Goal: Task Accomplishment & Management: Use online tool/utility

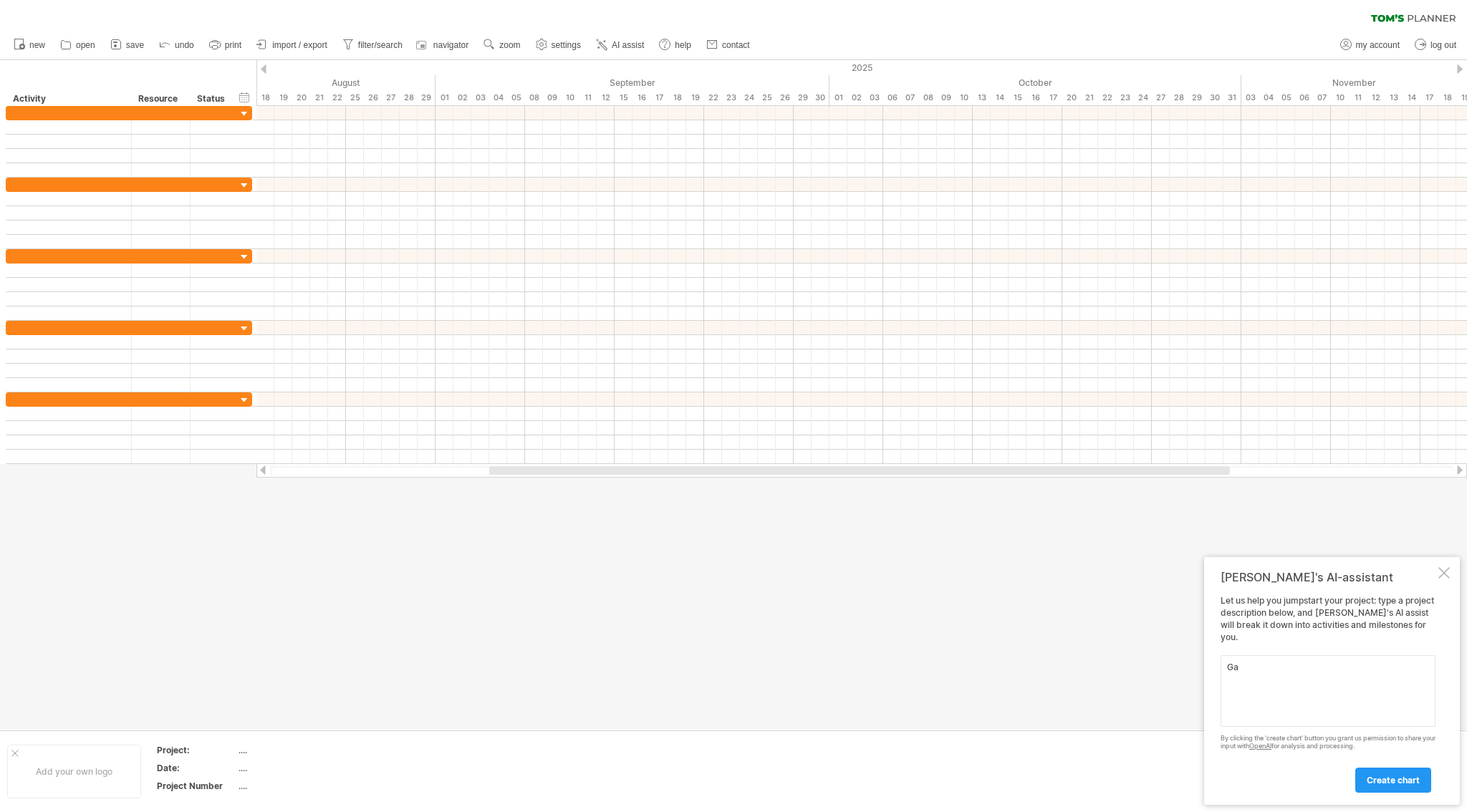
type textarea "G"
type textarea "IUK call"
click at [1382, 773] on link "create chart" at bounding box center [1394, 781] width 76 height 25
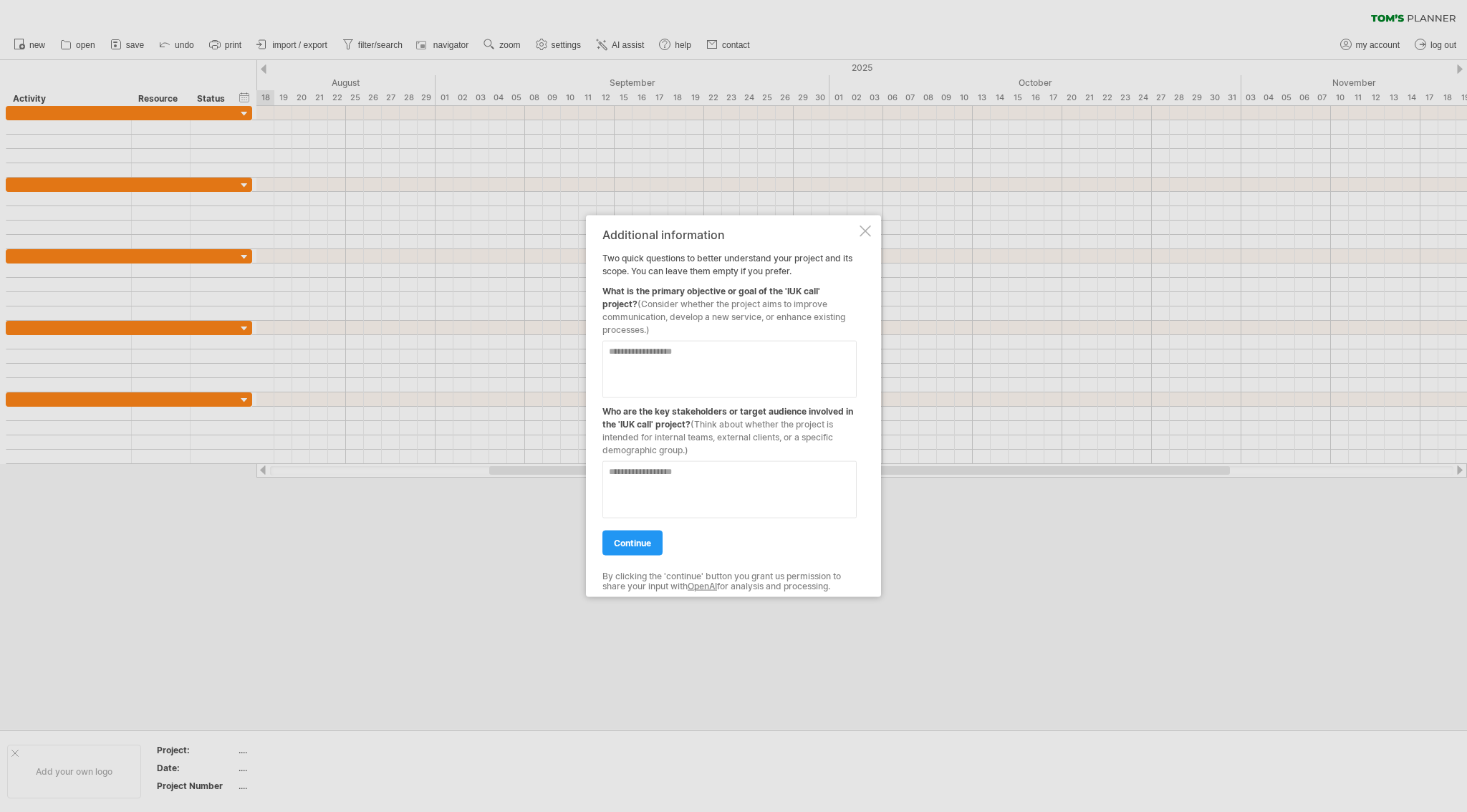
click at [656, 384] on textarea at bounding box center [729, 369] width 255 height 58
click at [635, 546] on span "continue" at bounding box center [632, 543] width 37 height 11
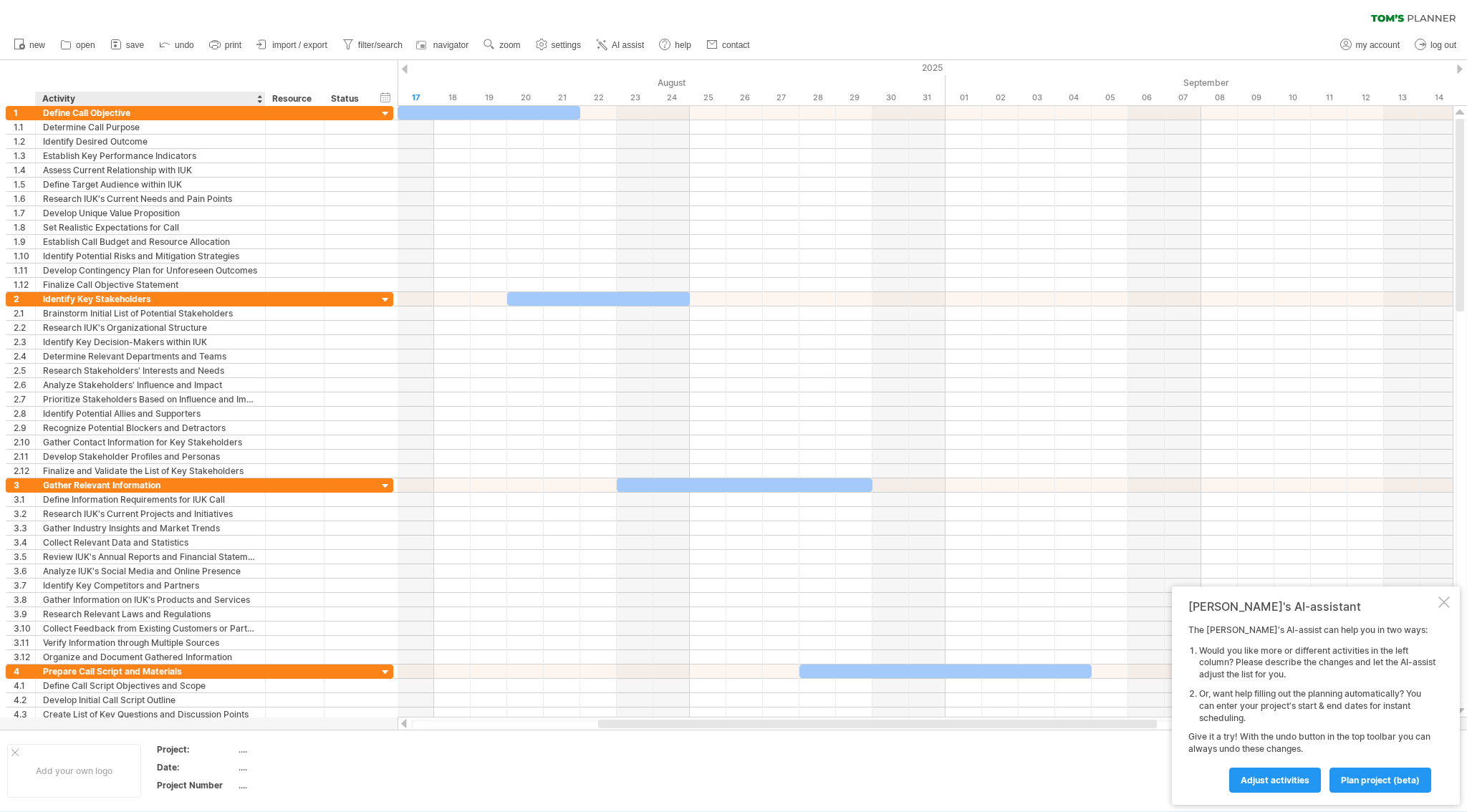
click at [66, 55] on ul "new open" at bounding box center [382, 45] width 750 height 30
click at [70, 47] on icon at bounding box center [66, 45] width 10 height 9
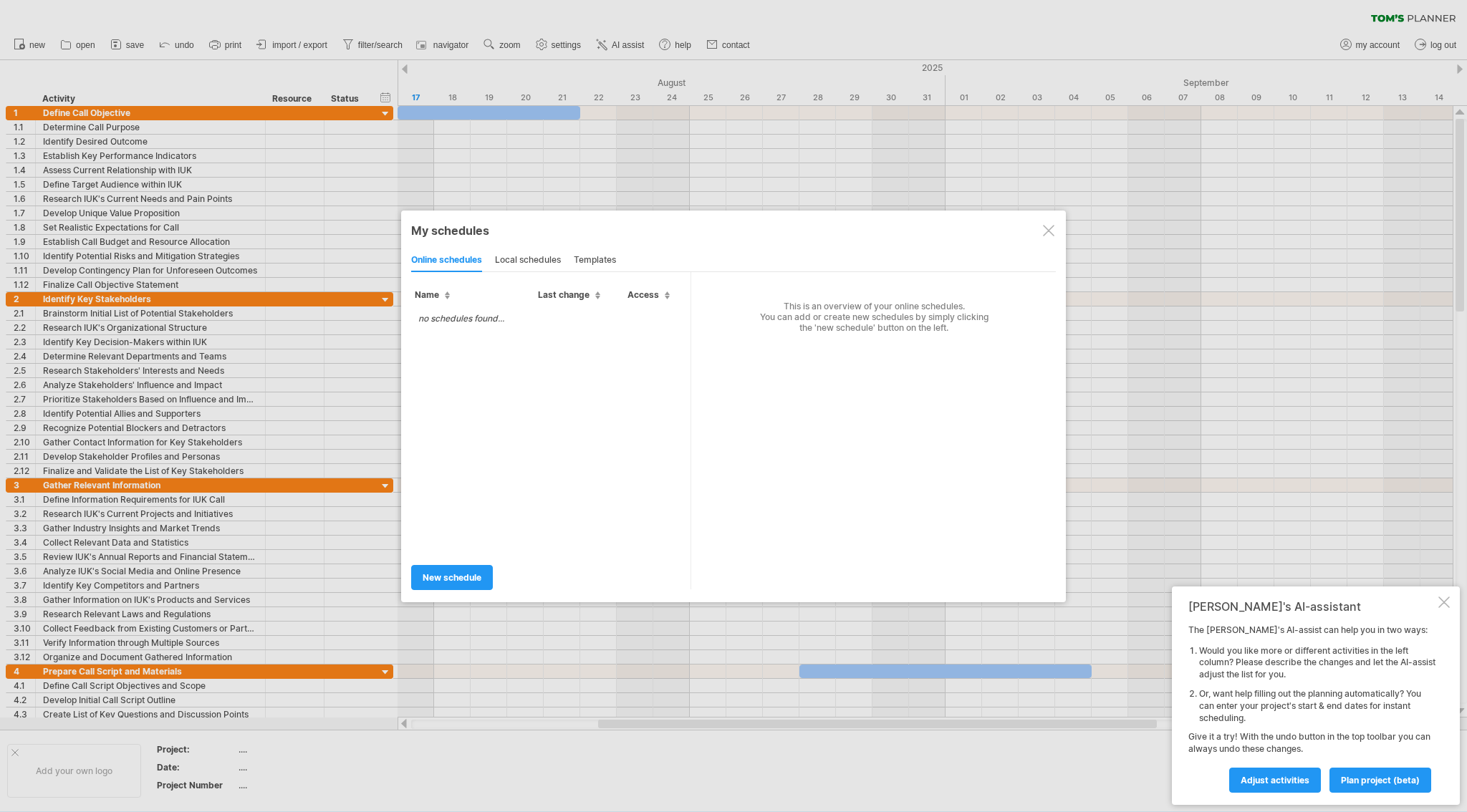
click at [522, 258] on div "local schedules" at bounding box center [528, 260] width 66 height 22
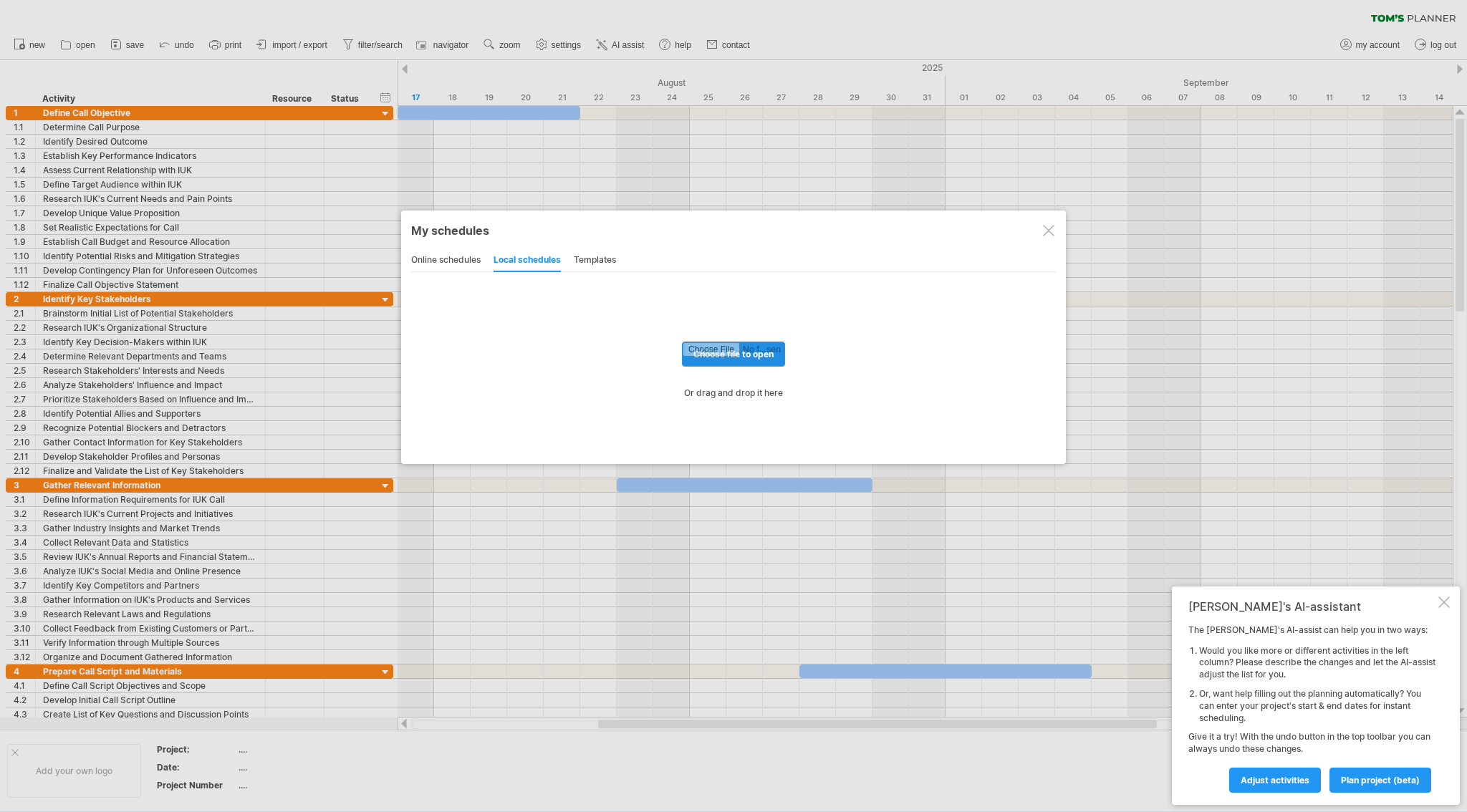
click at [706, 357] on input "file" at bounding box center [734, 354] width 102 height 23
type input "**********"
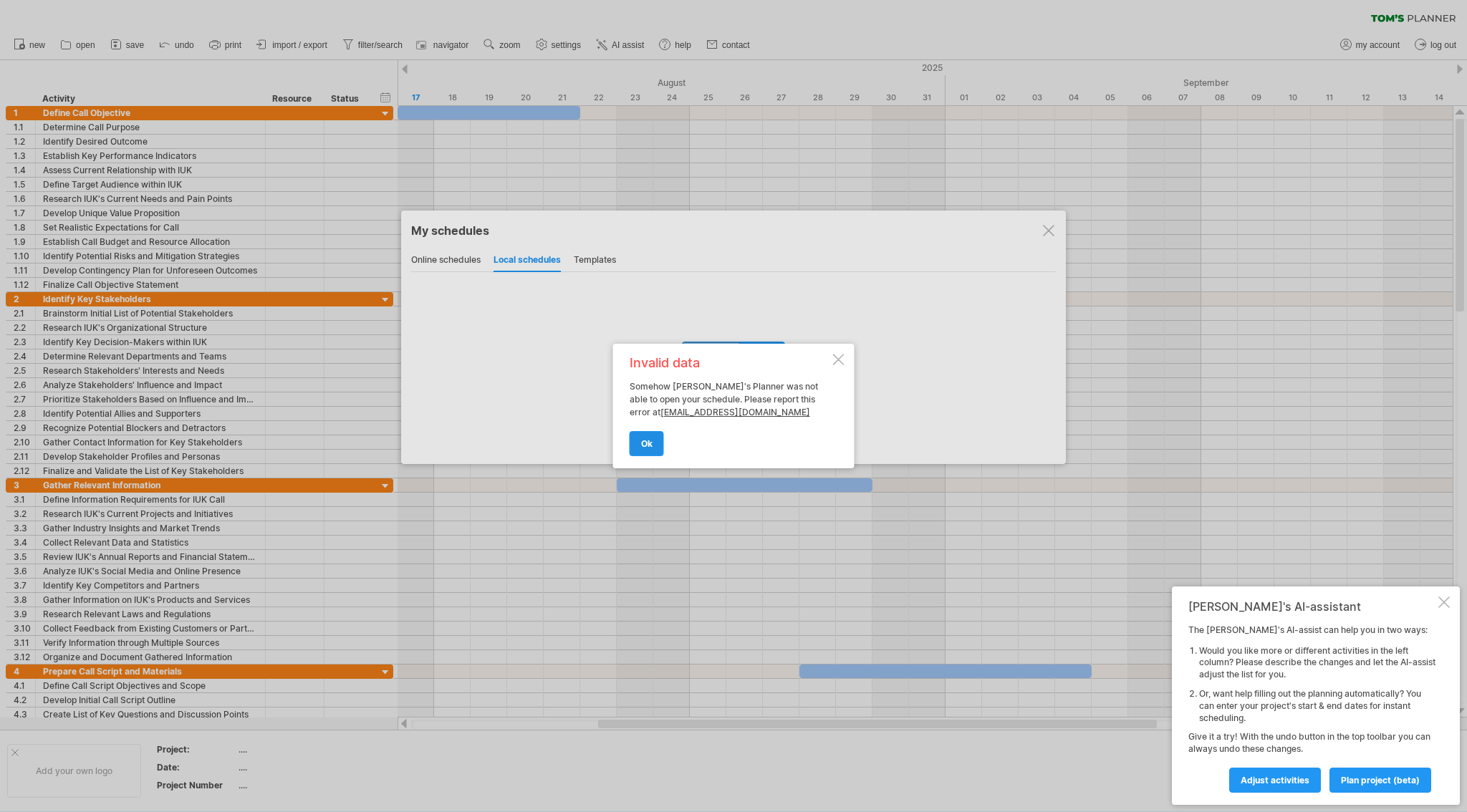
click at [648, 449] on link "ok" at bounding box center [646, 444] width 34 height 25
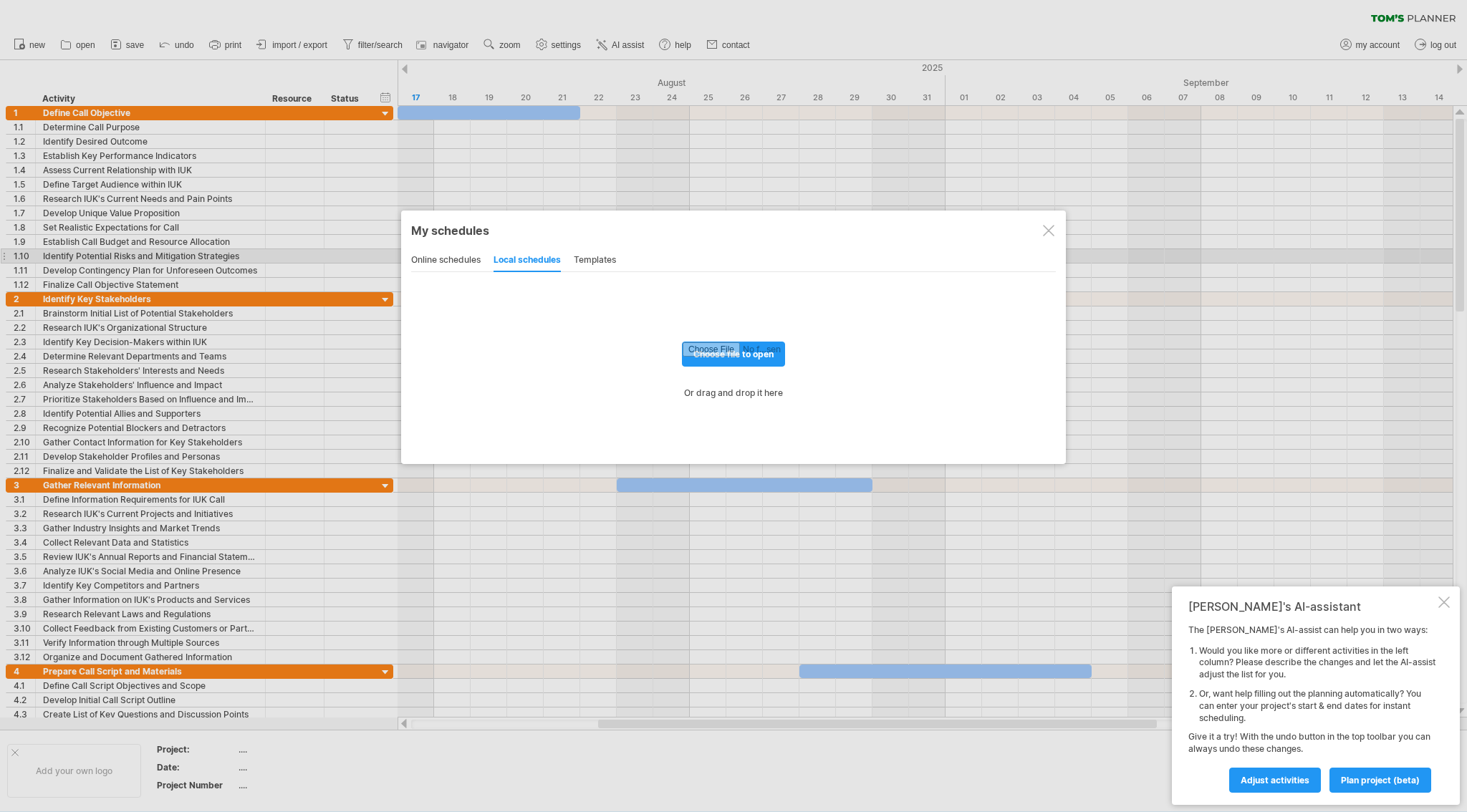
click at [582, 263] on div "templates" at bounding box center [594, 260] width 42 height 22
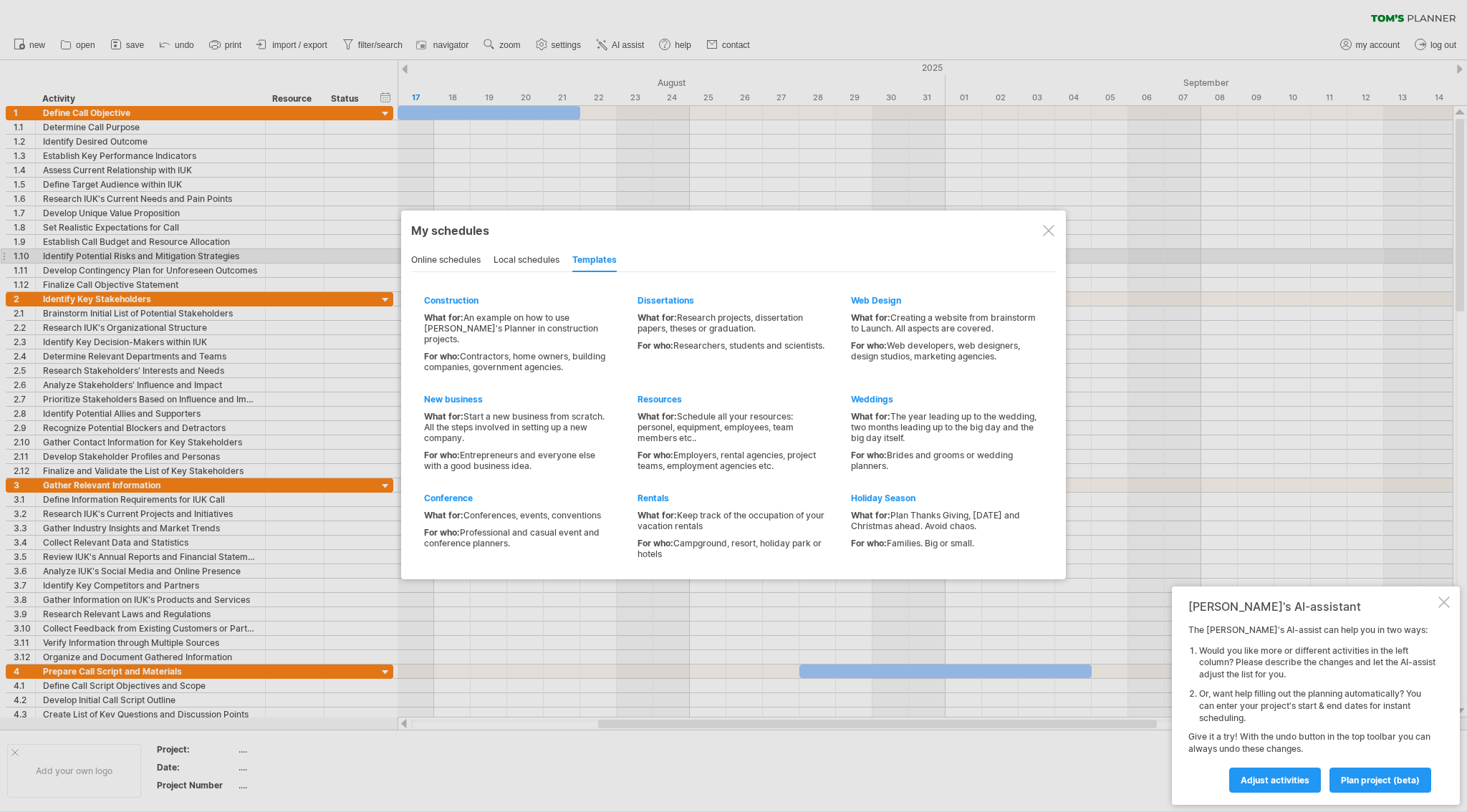
click at [478, 260] on div "online schedules" at bounding box center [445, 260] width 69 height 22
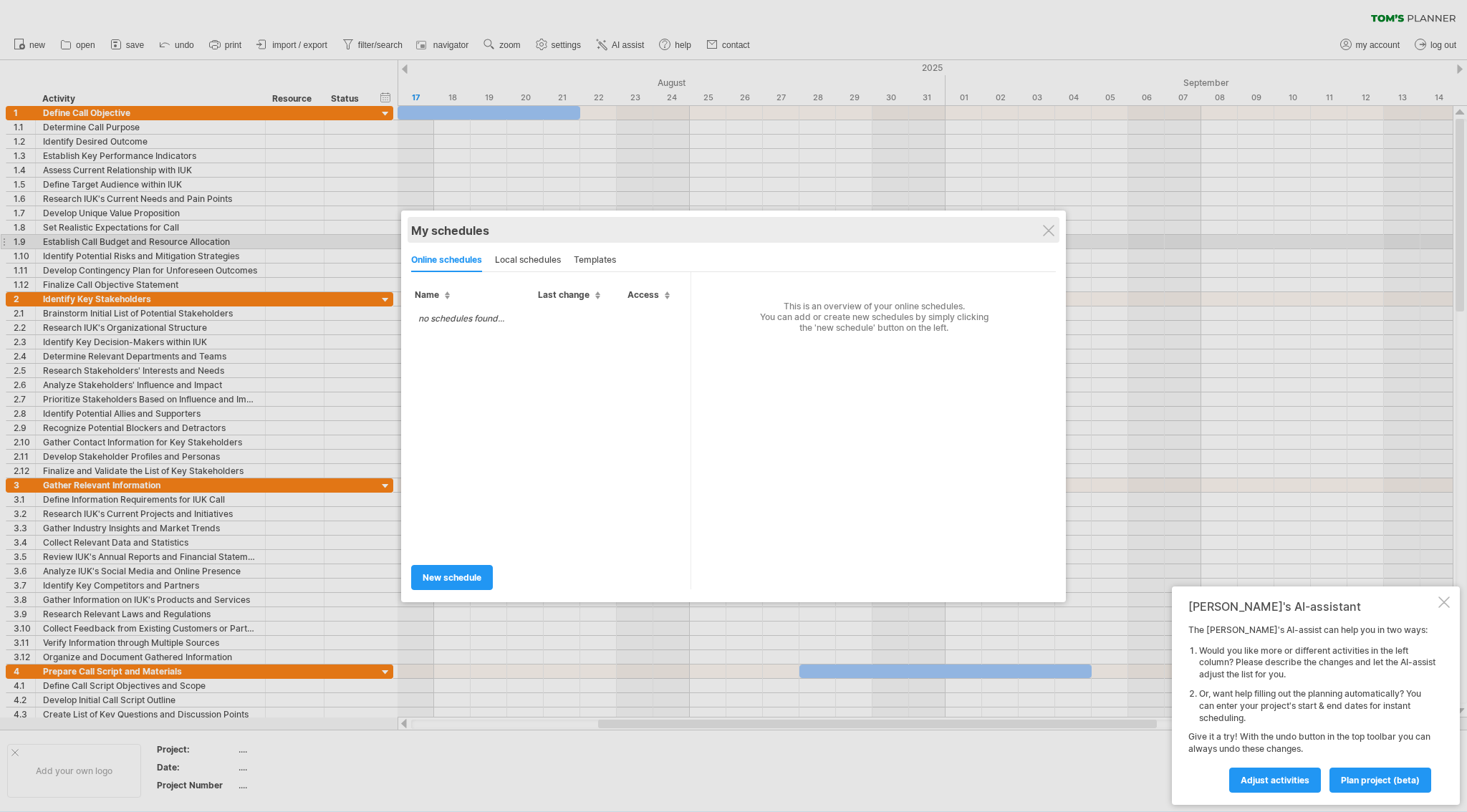
click at [1049, 238] on div "My schedules share/collaborate online" at bounding box center [733, 229] width 645 height 25
click at [1056, 229] on div "My schedules share/collaborate online" at bounding box center [733, 229] width 645 height 25
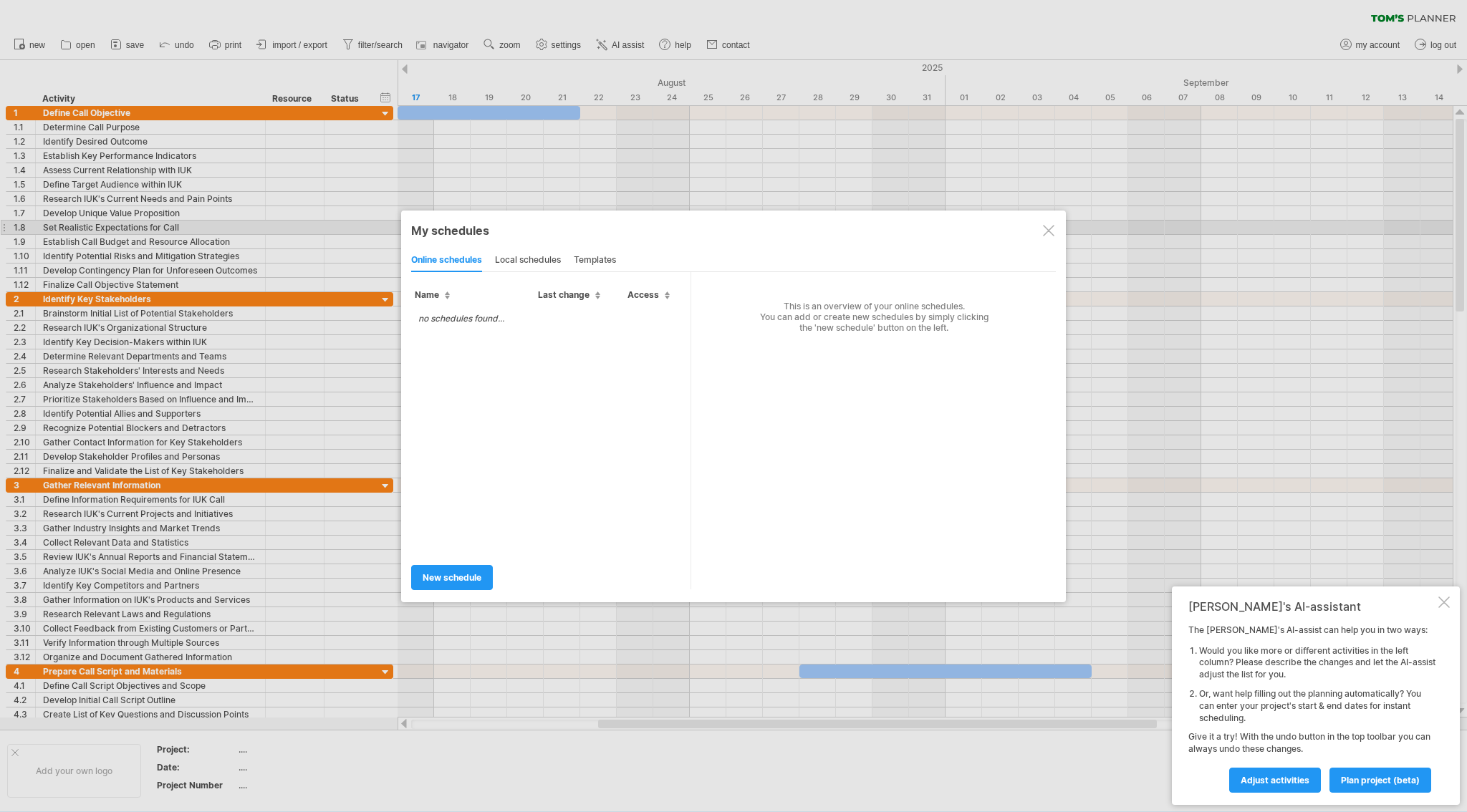
click at [1051, 231] on div at bounding box center [1049, 230] width 12 height 12
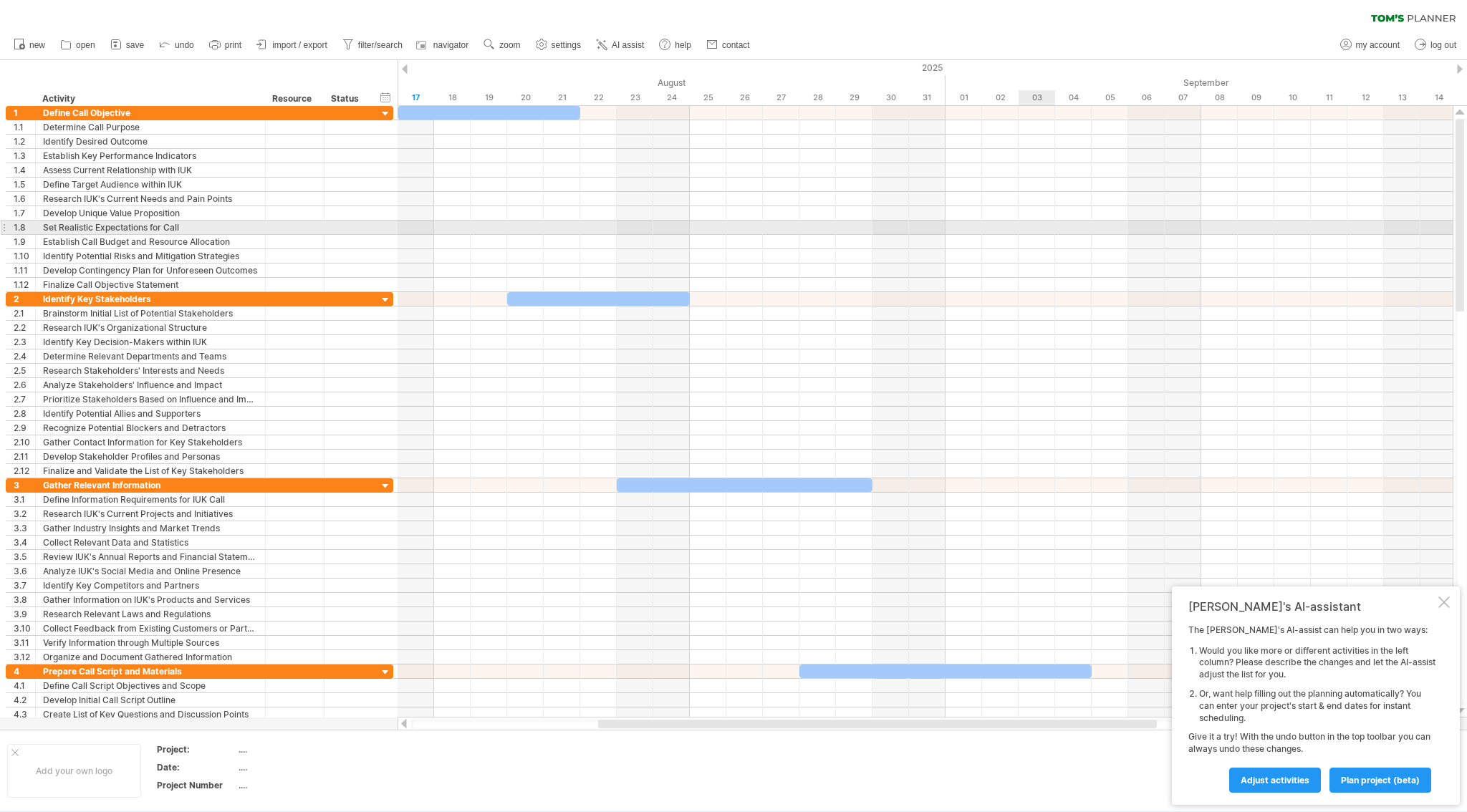
click at [1051, 231] on div at bounding box center [924, 227] width 1055 height 15
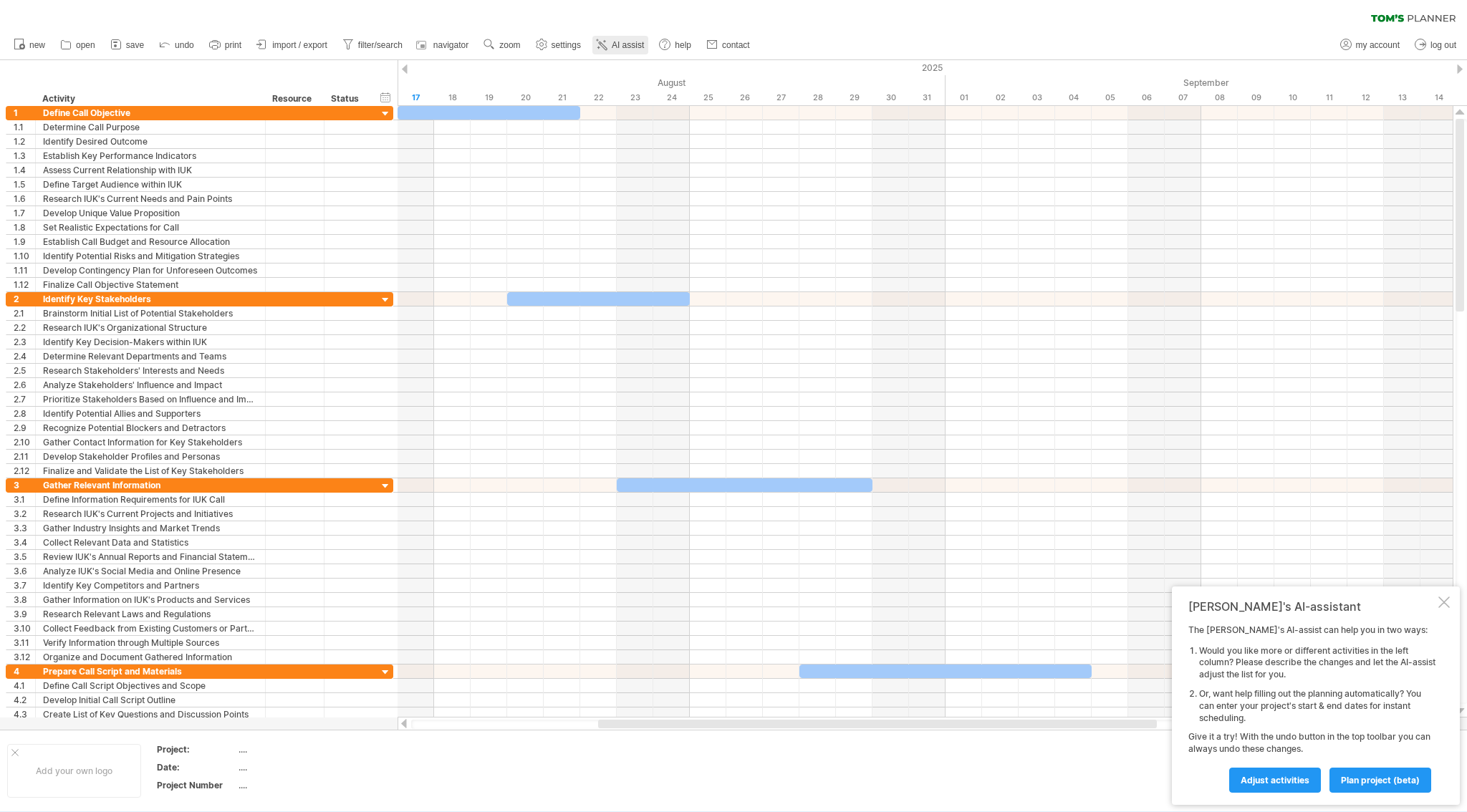
click at [642, 44] on span "AI assist" at bounding box center [628, 45] width 32 height 10
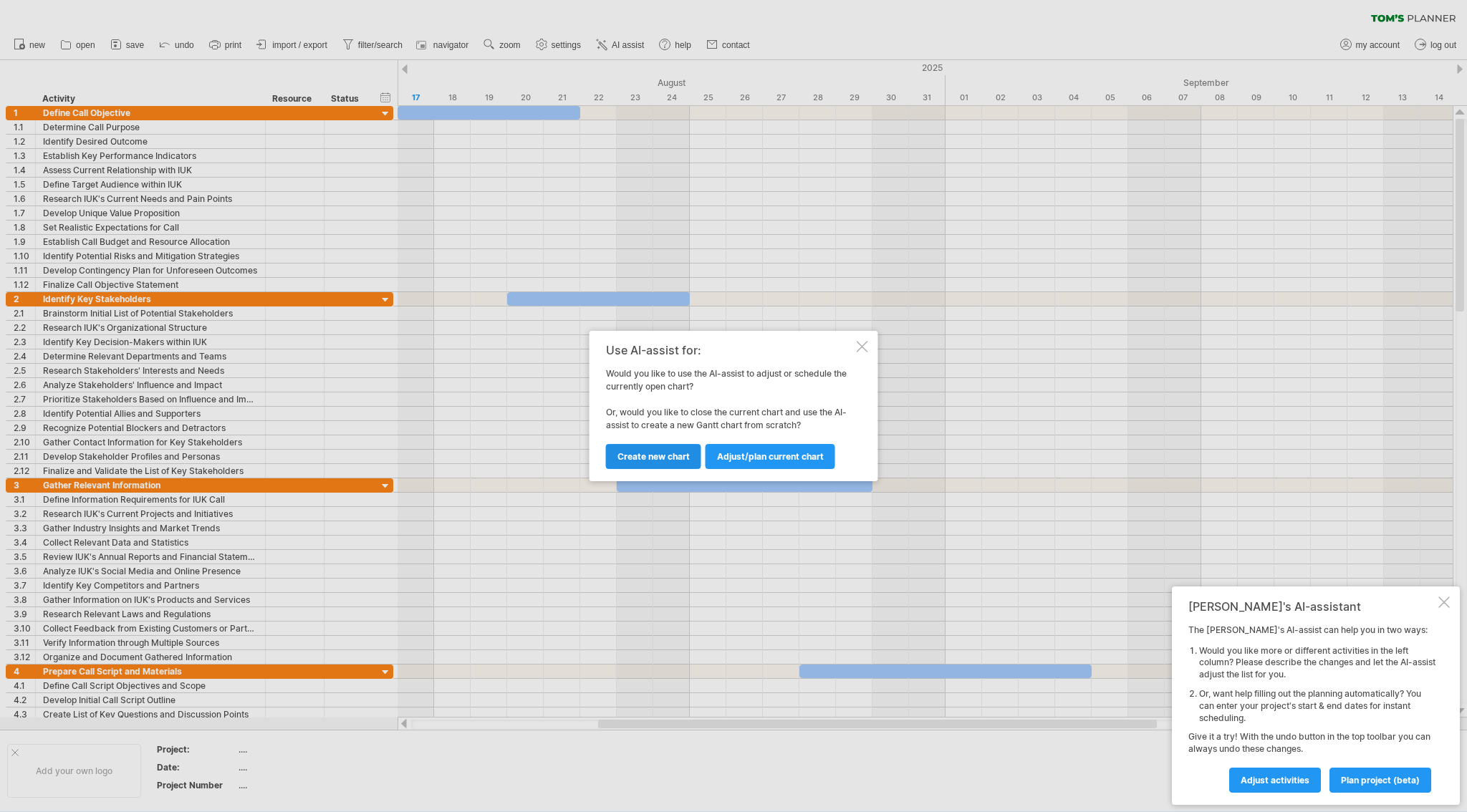
click at [677, 457] on span "Create new chart" at bounding box center [654, 456] width 72 height 11
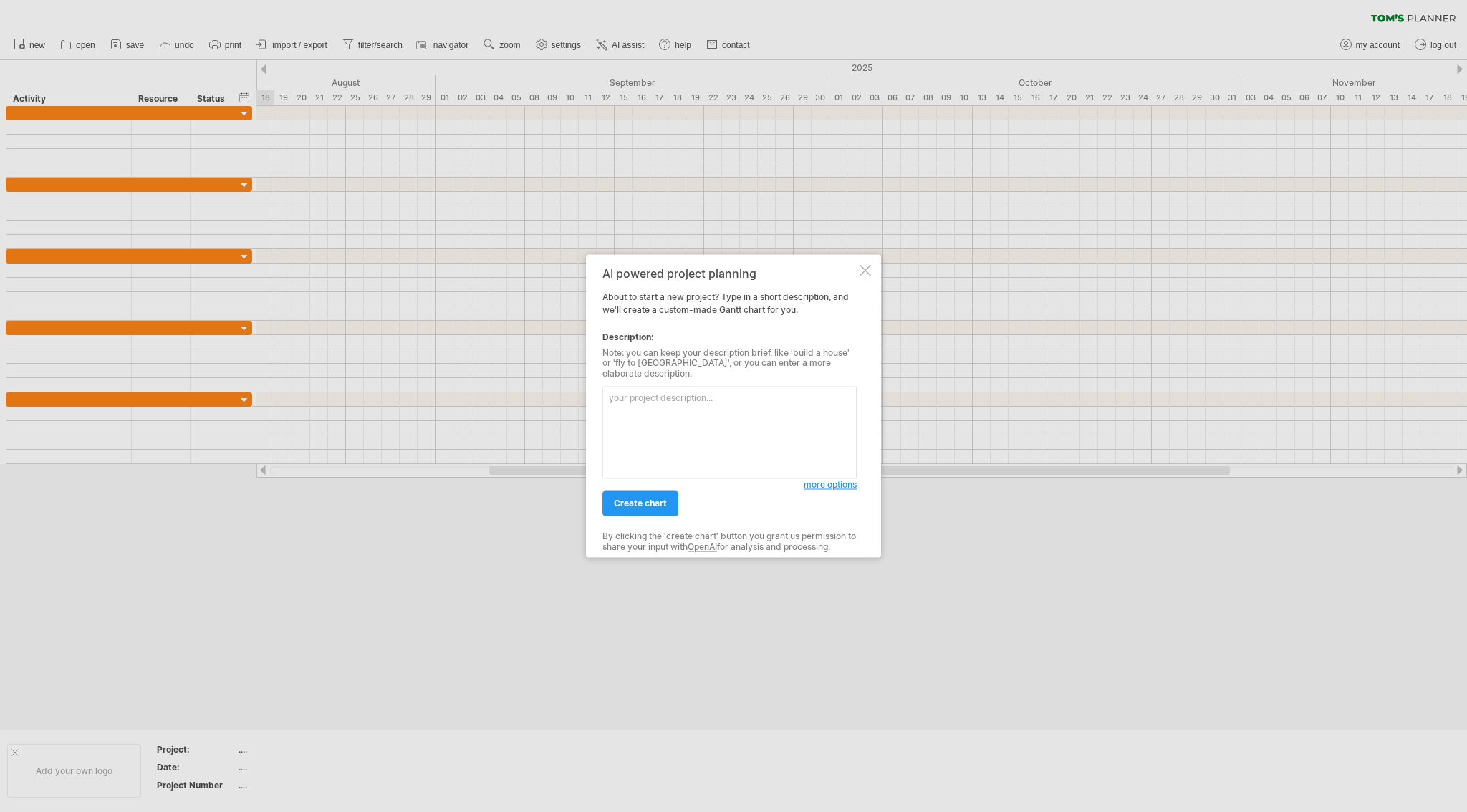
click at [858, 281] on div "AI powered project planning About to start a new project? Type in a short descr…" at bounding box center [733, 406] width 295 height 304
click at [286, 42] on div at bounding box center [733, 406] width 1467 height 812
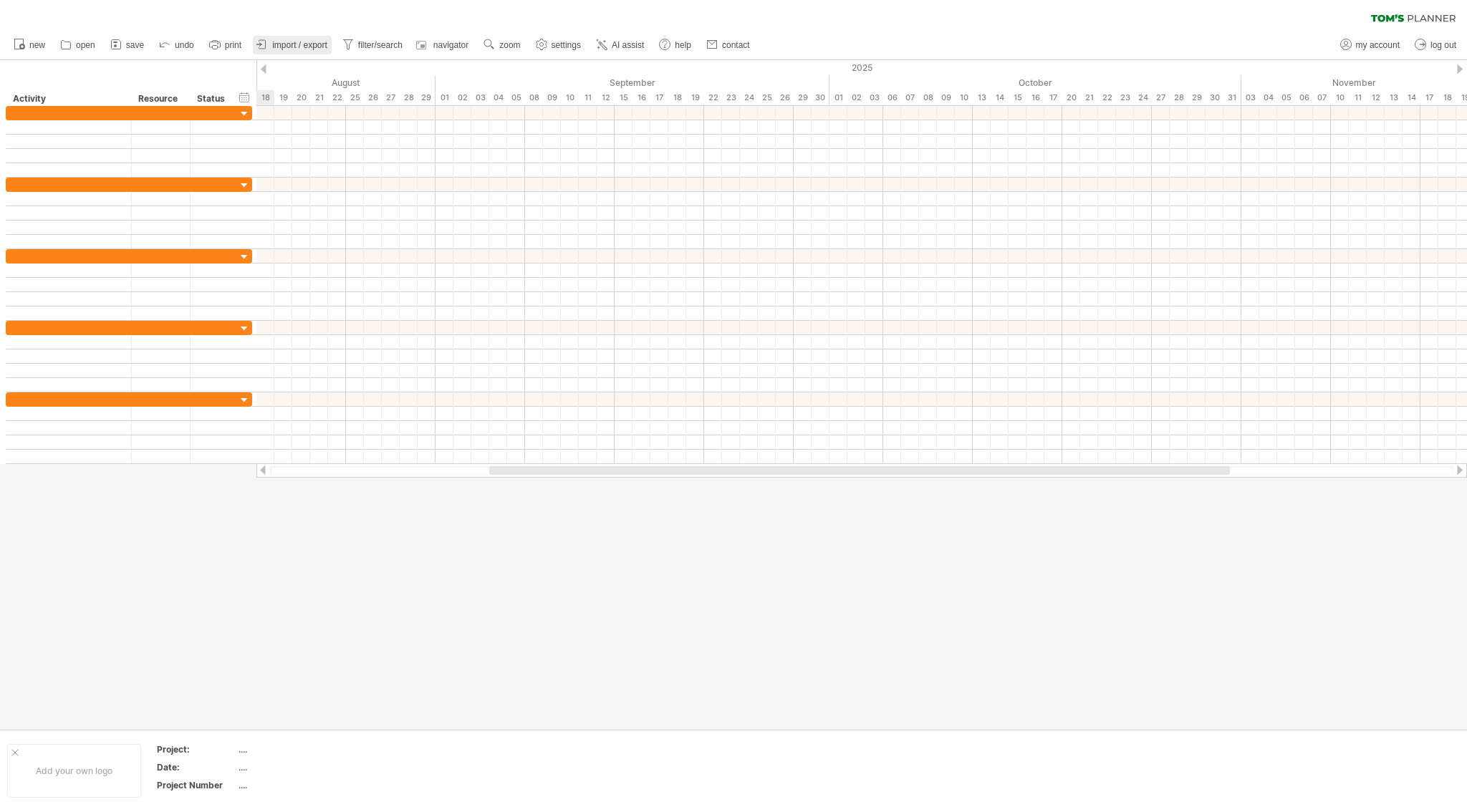
click at [282, 44] on span "import / export" at bounding box center [300, 45] width 56 height 10
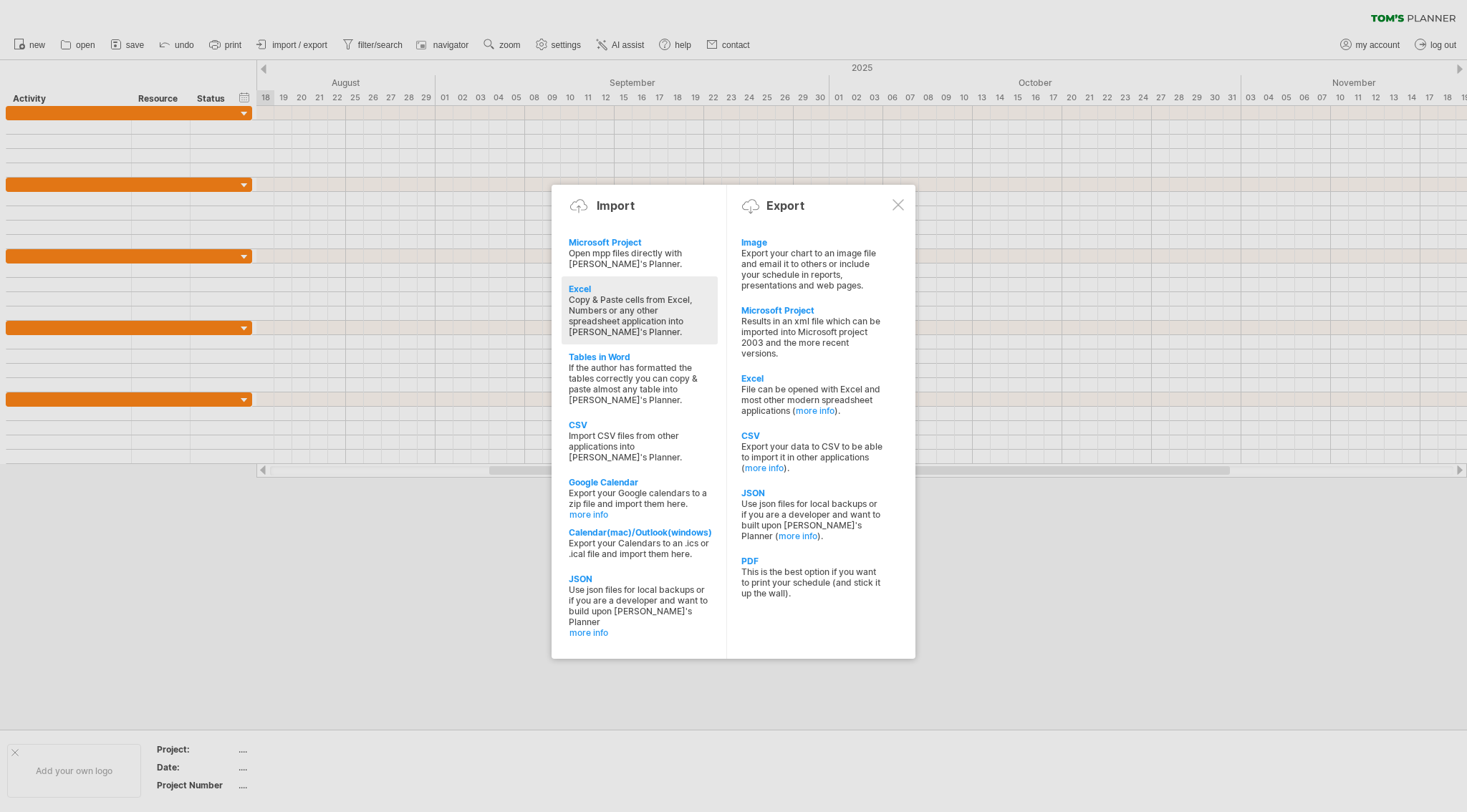
click at [642, 306] on div "Copy & Paste cells from Excel, Numbers or any other spreadsheet application int…" at bounding box center [639, 316] width 142 height 43
type textarea "**********"
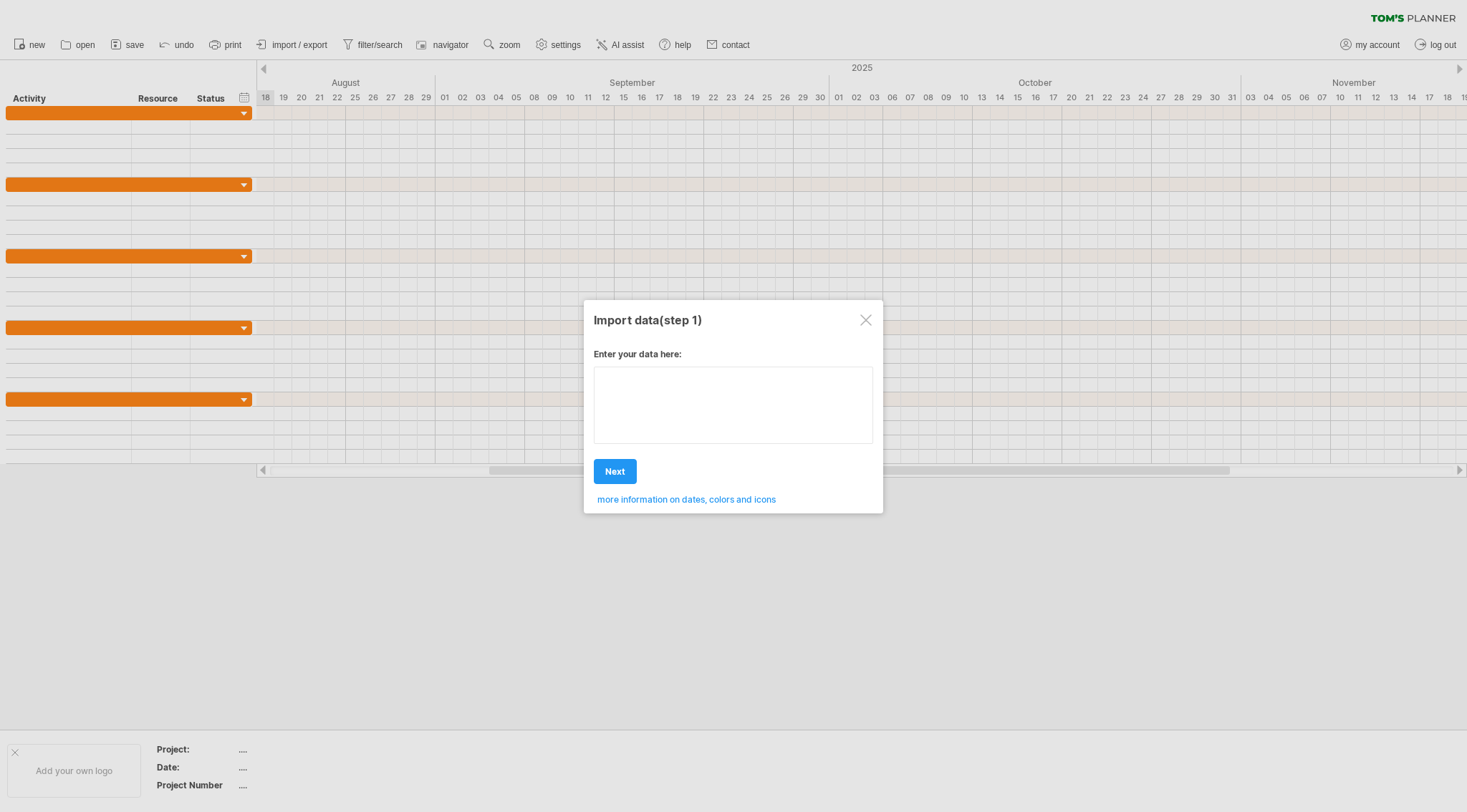
click at [647, 410] on div "Enter your data here: Your data: Weekend days ' mon tue Hide weekend days" at bounding box center [734, 421] width 279 height 167
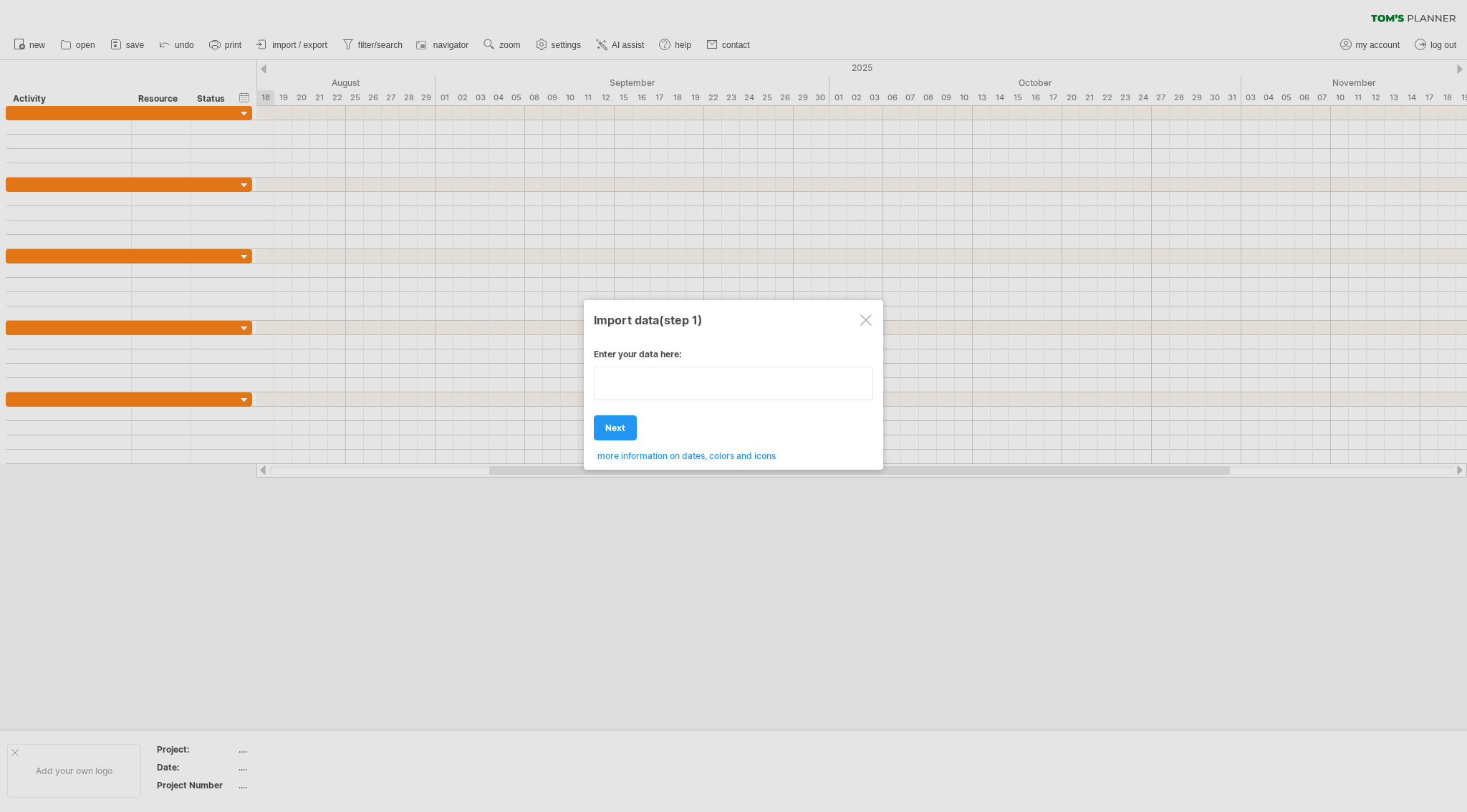
click at [633, 369] on textarea at bounding box center [734, 384] width 279 height 34
type textarea "**********"
click at [867, 322] on div at bounding box center [867, 320] width 12 height 12
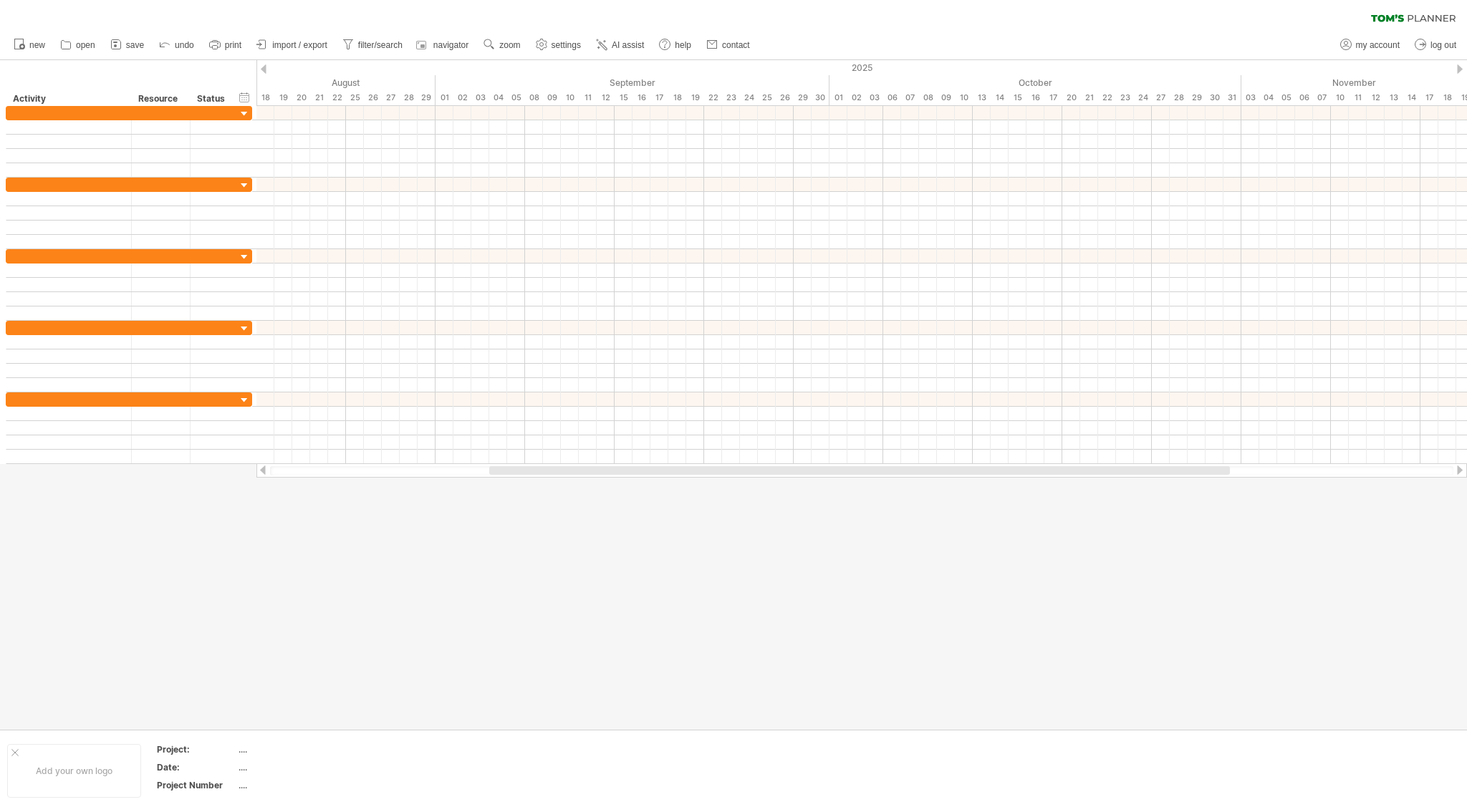
click at [334, 45] on ul "new open" at bounding box center [382, 45] width 750 height 30
click at [296, 38] on link "import / export" at bounding box center [292, 45] width 79 height 19
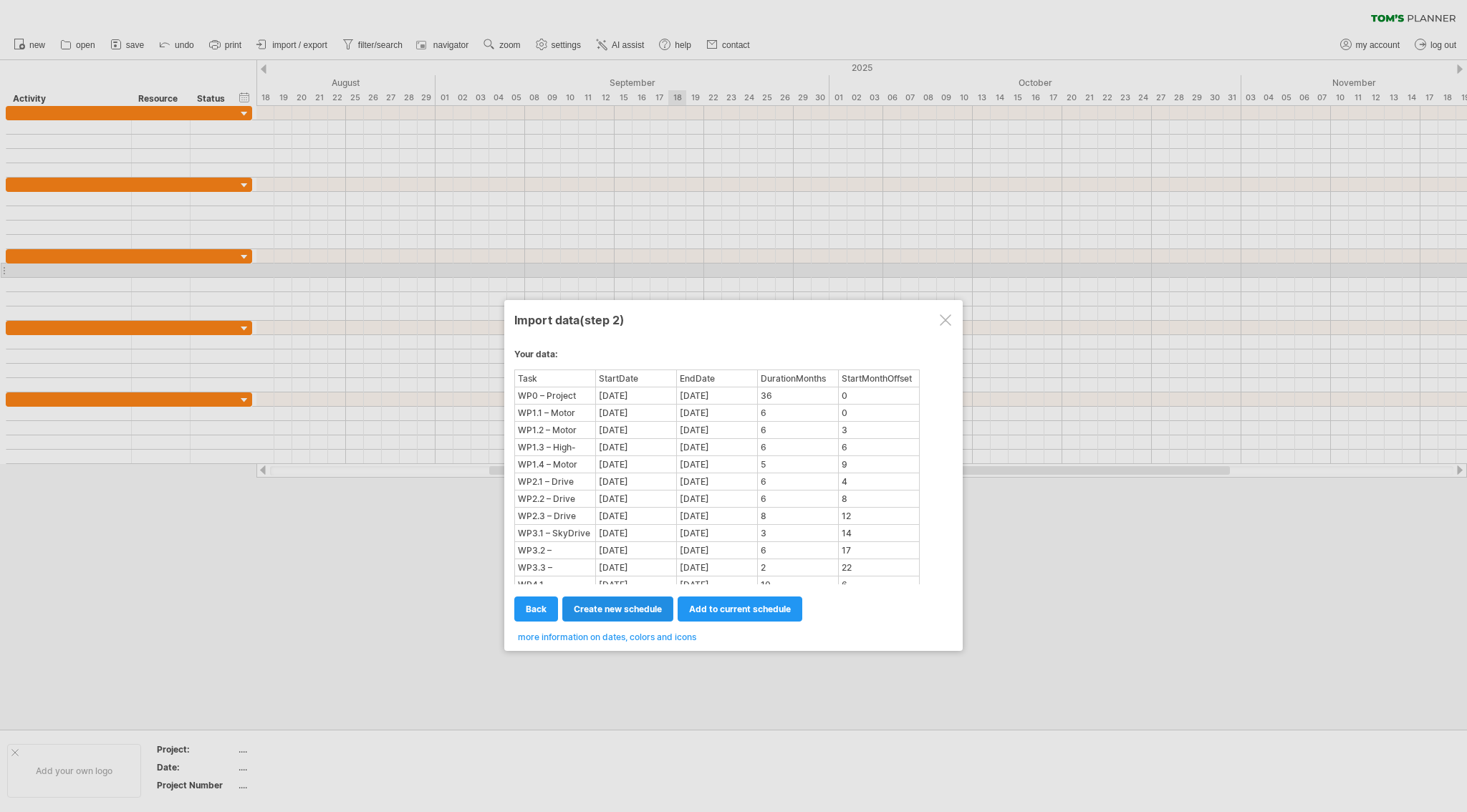
click at [657, 606] on span "create new schedule" at bounding box center [618, 609] width 88 height 11
select select "***"
select select "*********"
select select "*******"
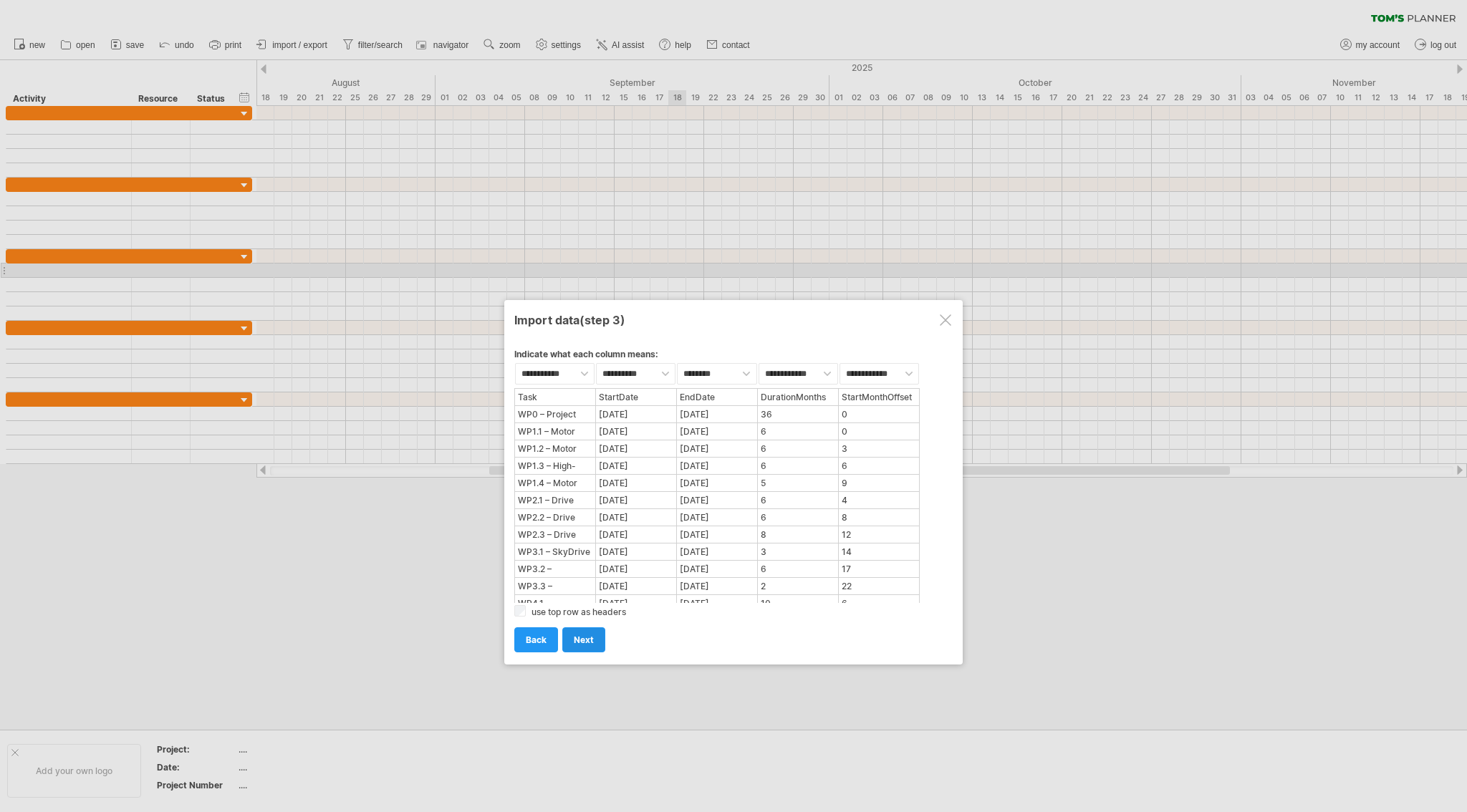
click at [582, 634] on span "next" at bounding box center [584, 639] width 20 height 11
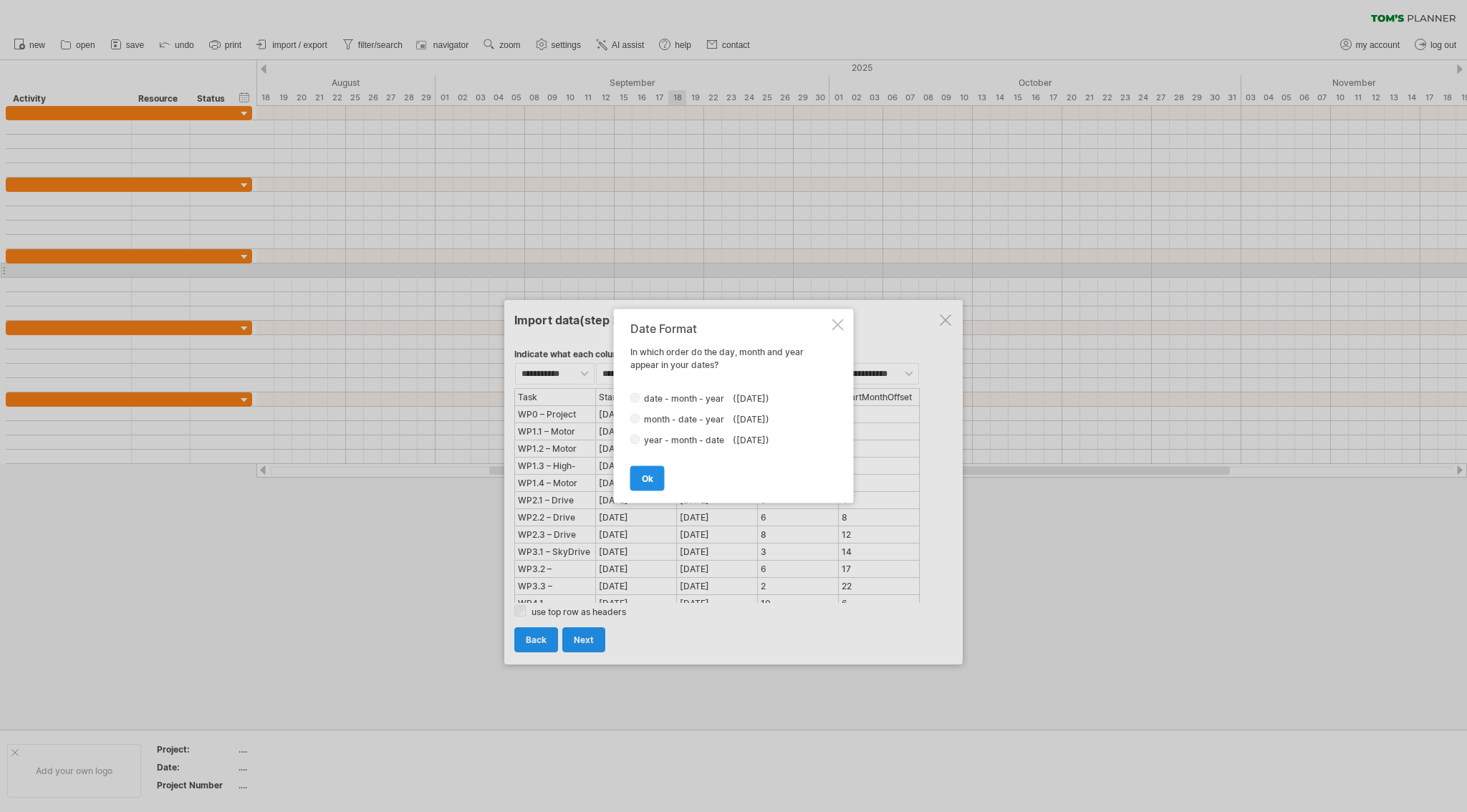
click at [638, 489] on link "ok" at bounding box center [647, 479] width 34 height 25
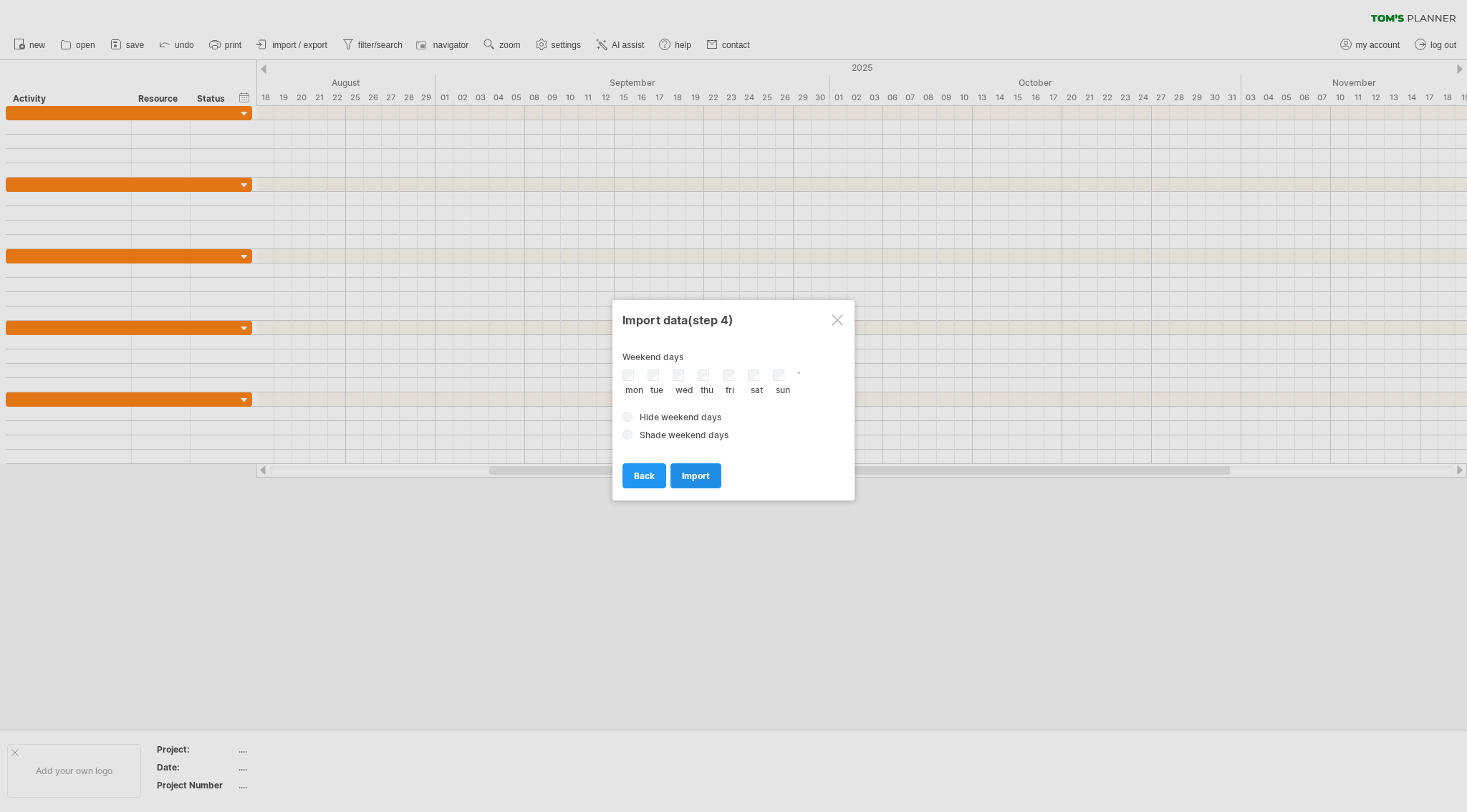
click at [692, 478] on span "import" at bounding box center [696, 475] width 28 height 11
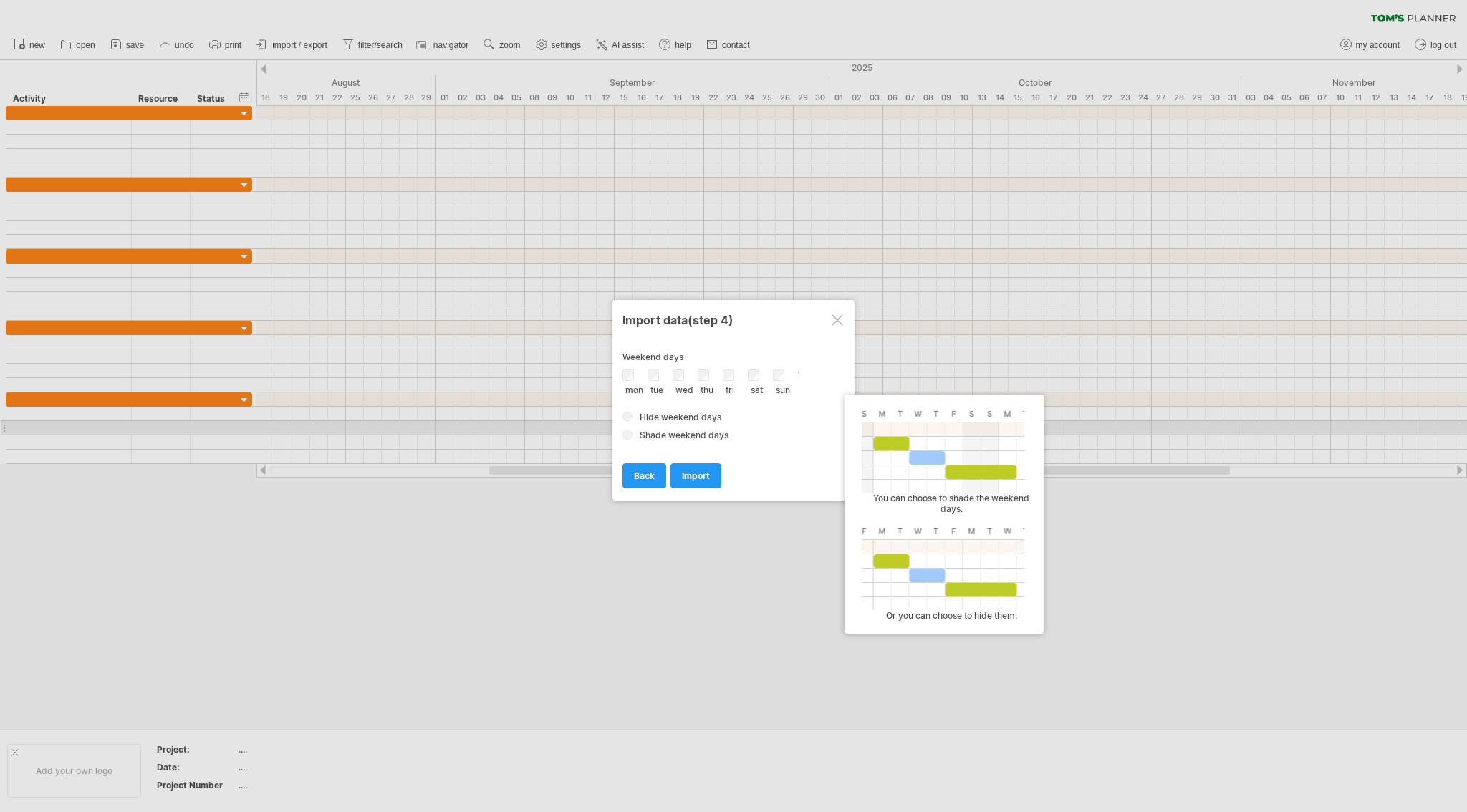
click at [646, 433] on span "Shade weekend days" at bounding box center [684, 434] width 89 height 11
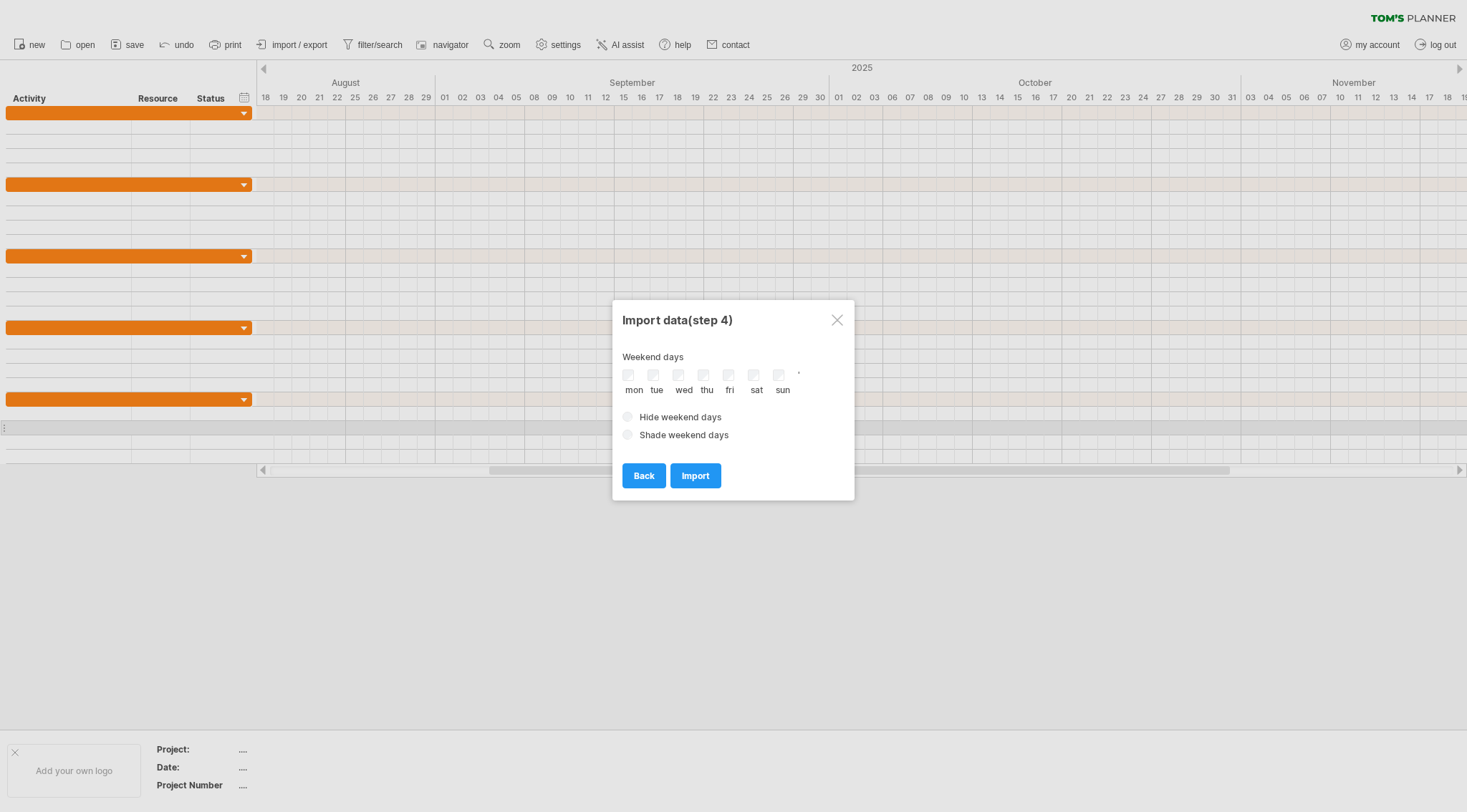
drag, startPoint x: 688, startPoint y: 482, endPoint x: 682, endPoint y: 411, distance: 71.3
click at [682, 411] on div "**********" at bounding box center [734, 412] width 223 height 149
click at [645, 416] on span "Hide weekend days" at bounding box center [681, 417] width 82 height 11
click at [691, 467] on link "import" at bounding box center [696, 476] width 51 height 25
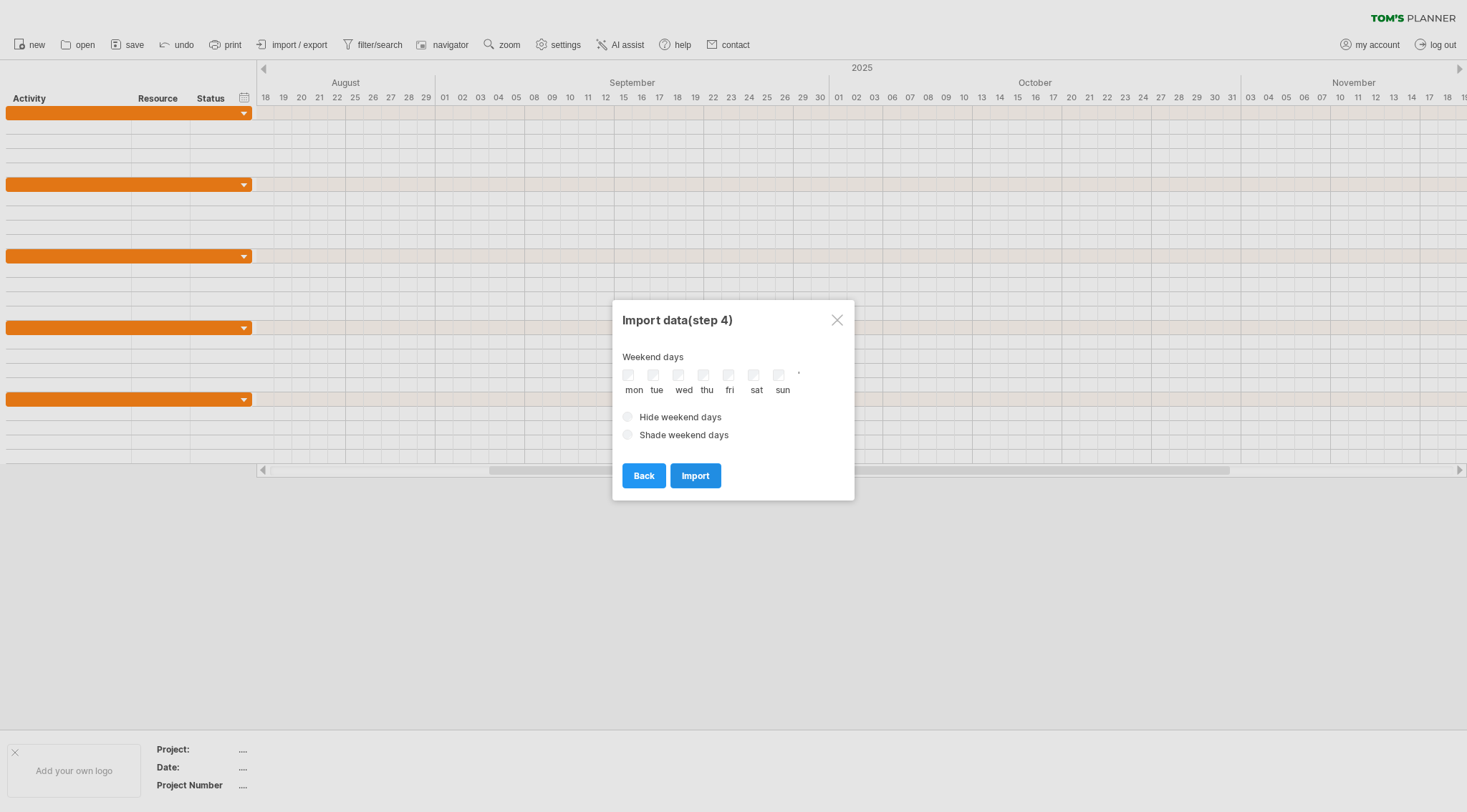
click at [691, 467] on link "import" at bounding box center [696, 476] width 51 height 25
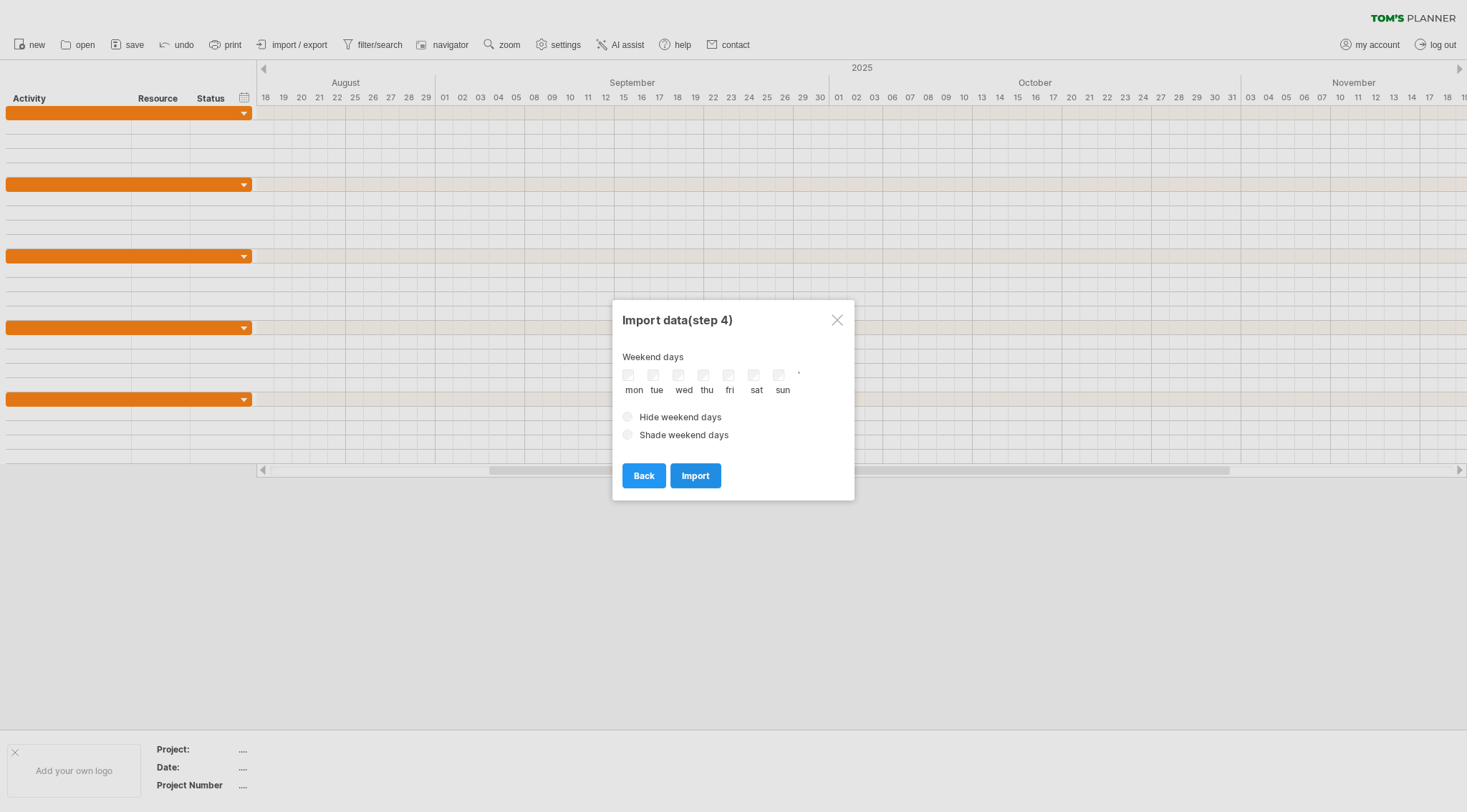
click at [691, 467] on link "import" at bounding box center [696, 476] width 51 height 25
click at [705, 480] on link "import" at bounding box center [696, 476] width 51 height 25
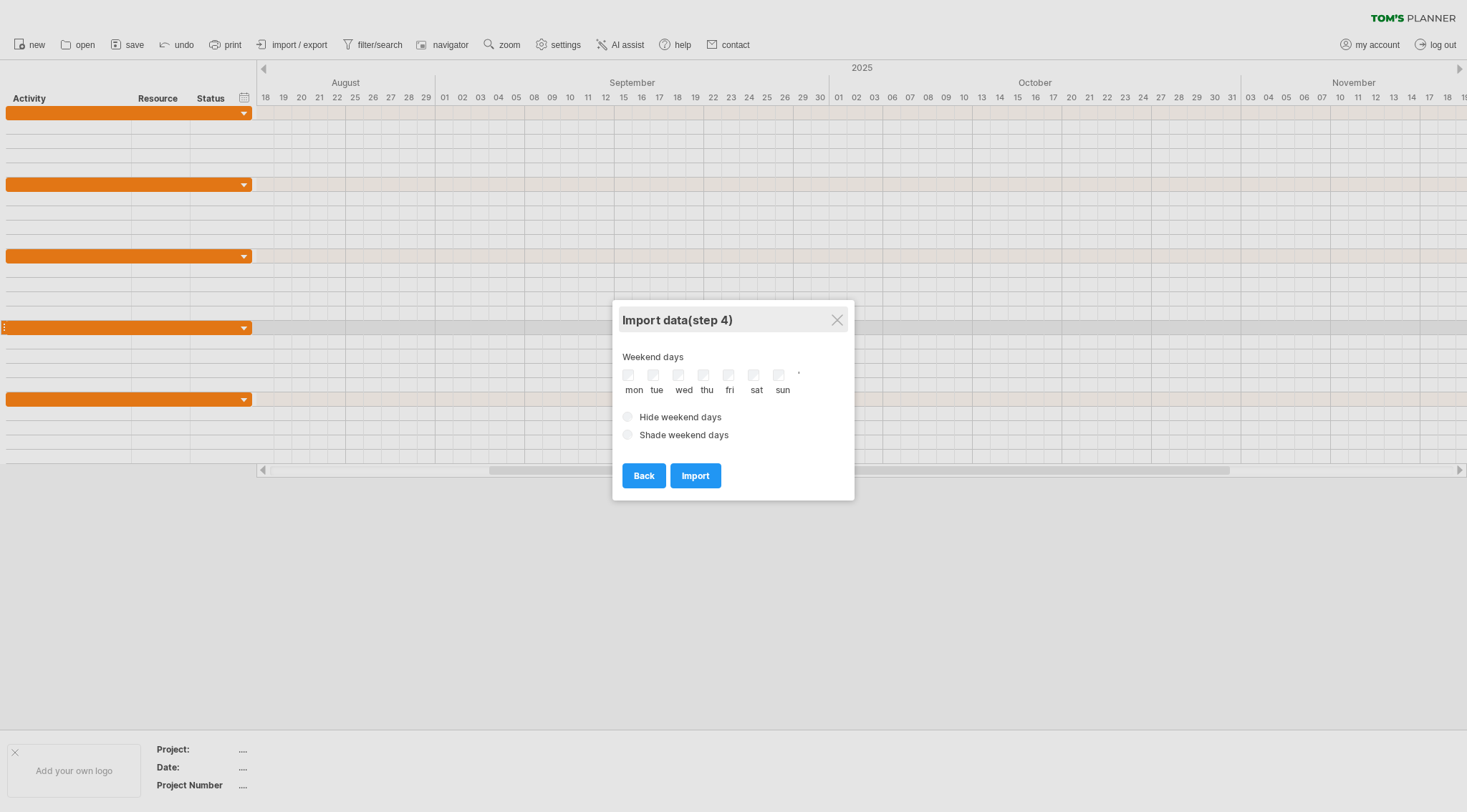
click at [832, 326] on div "Import data (step 4)" at bounding box center [734, 319] width 223 height 25
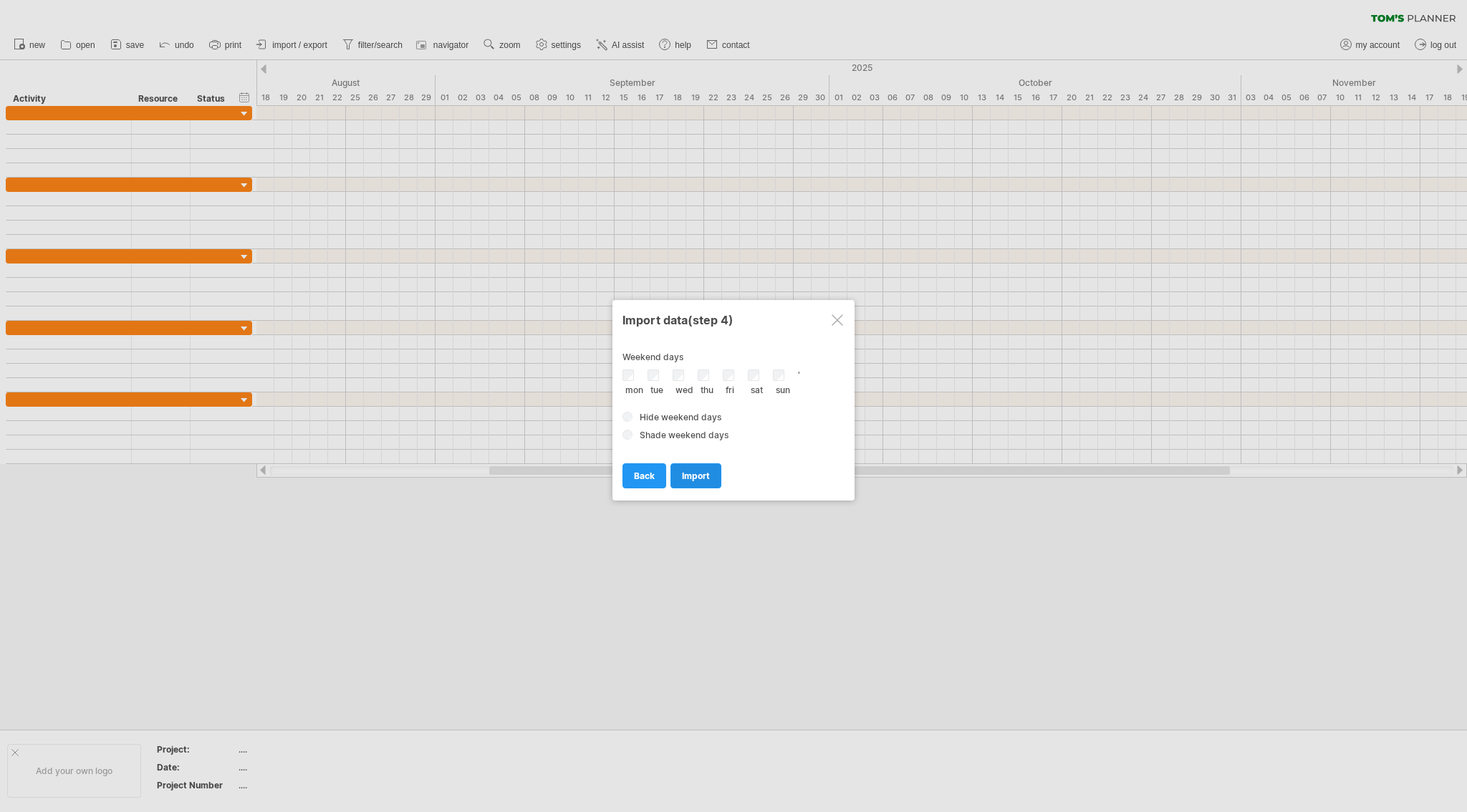
click at [694, 465] on link "import" at bounding box center [696, 476] width 51 height 25
click at [680, 437] on span "Shade weekend days" at bounding box center [684, 434] width 89 height 11
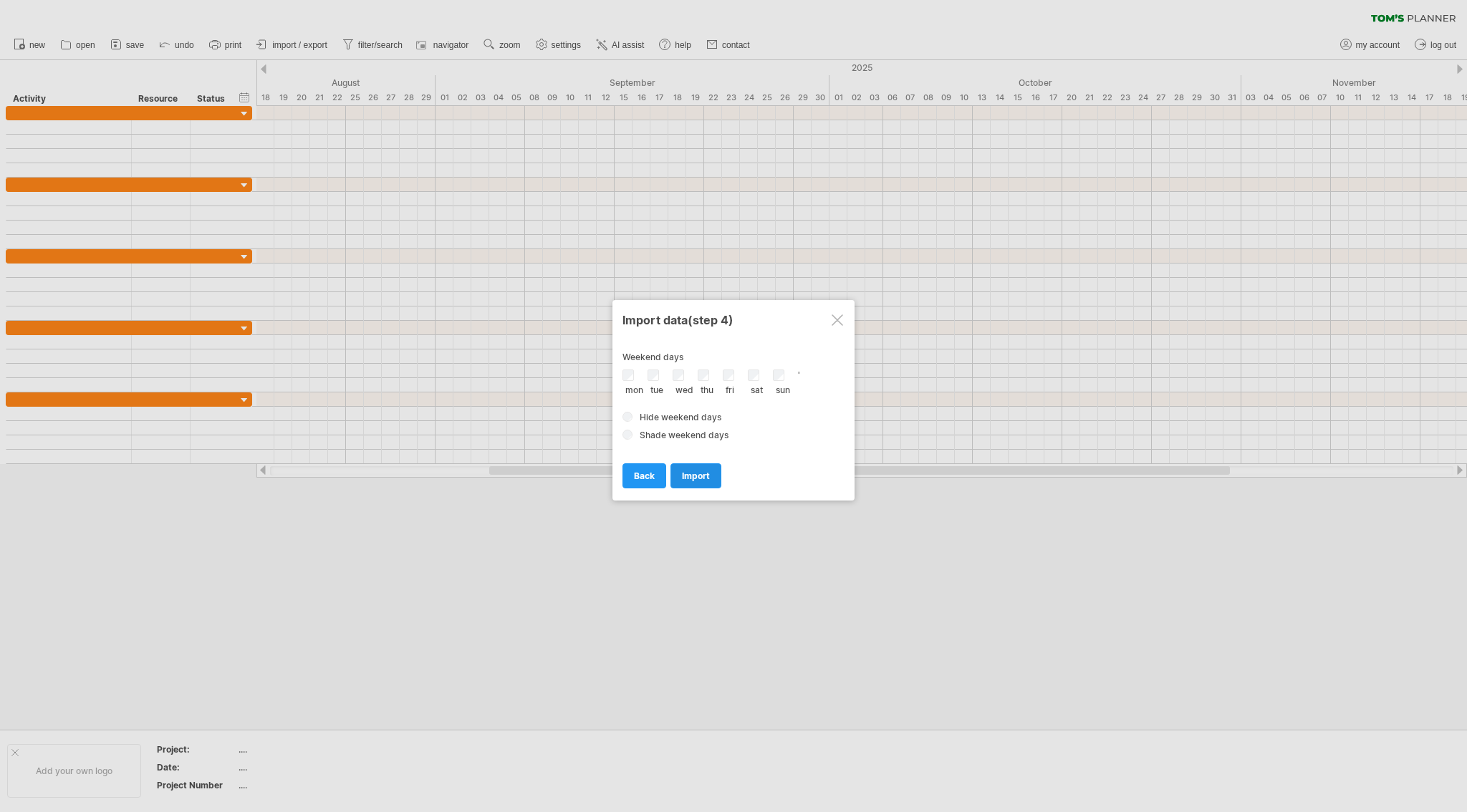
click at [691, 475] on span "import" at bounding box center [696, 475] width 28 height 11
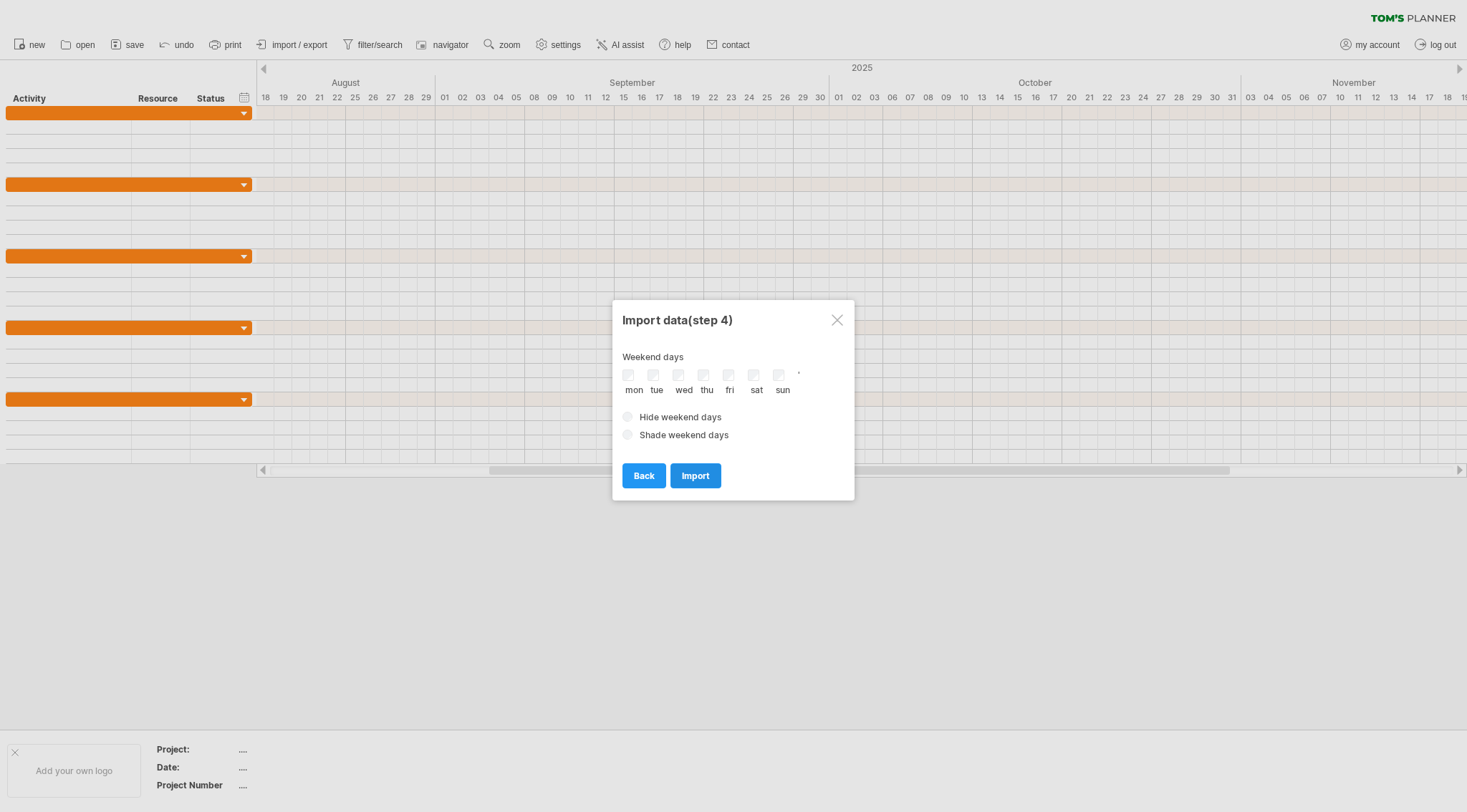
click at [691, 475] on span "import" at bounding box center [696, 475] width 28 height 11
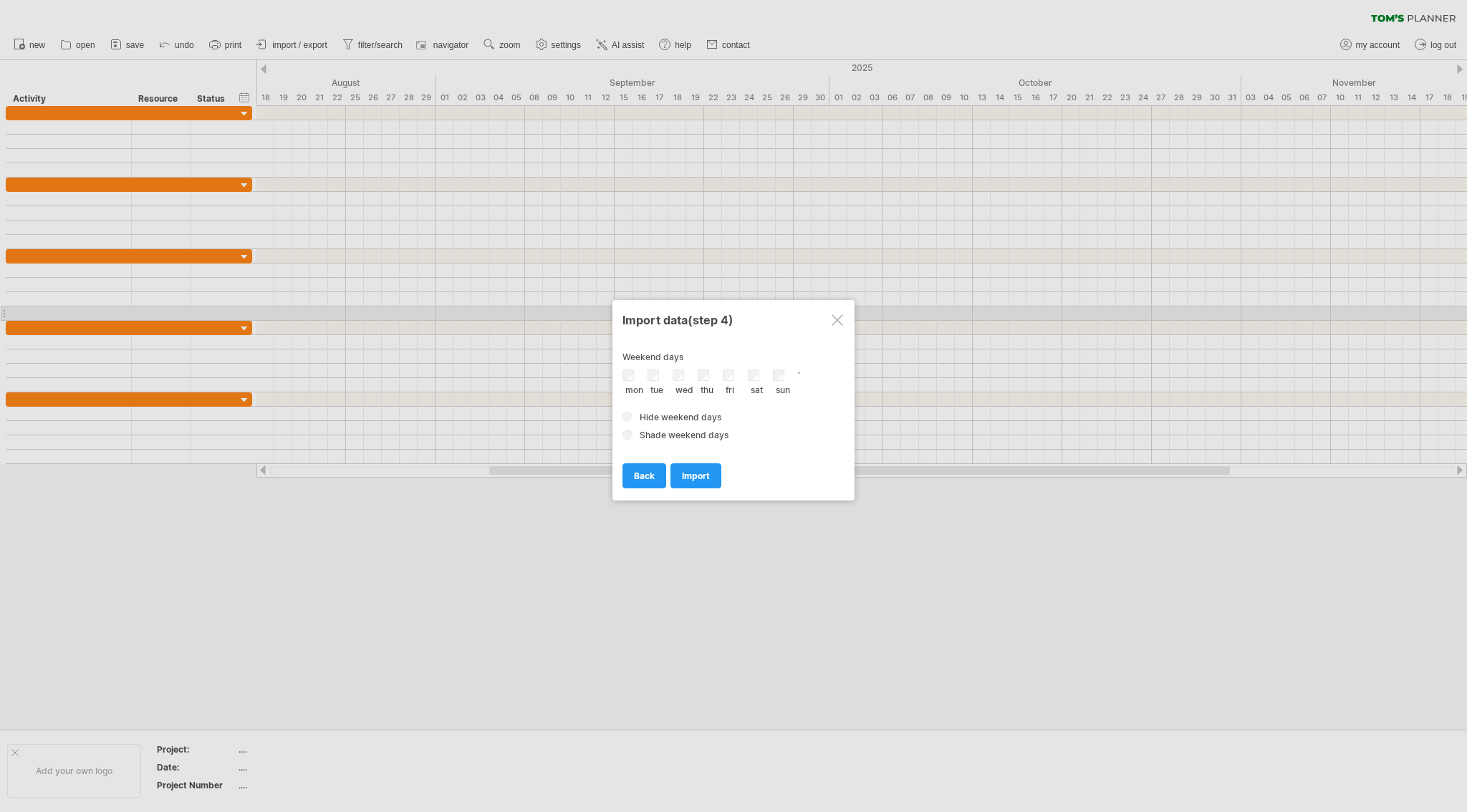
click at [848, 311] on div "**********" at bounding box center [734, 401] width 242 height 201
click at [842, 316] on div at bounding box center [837, 320] width 12 height 12
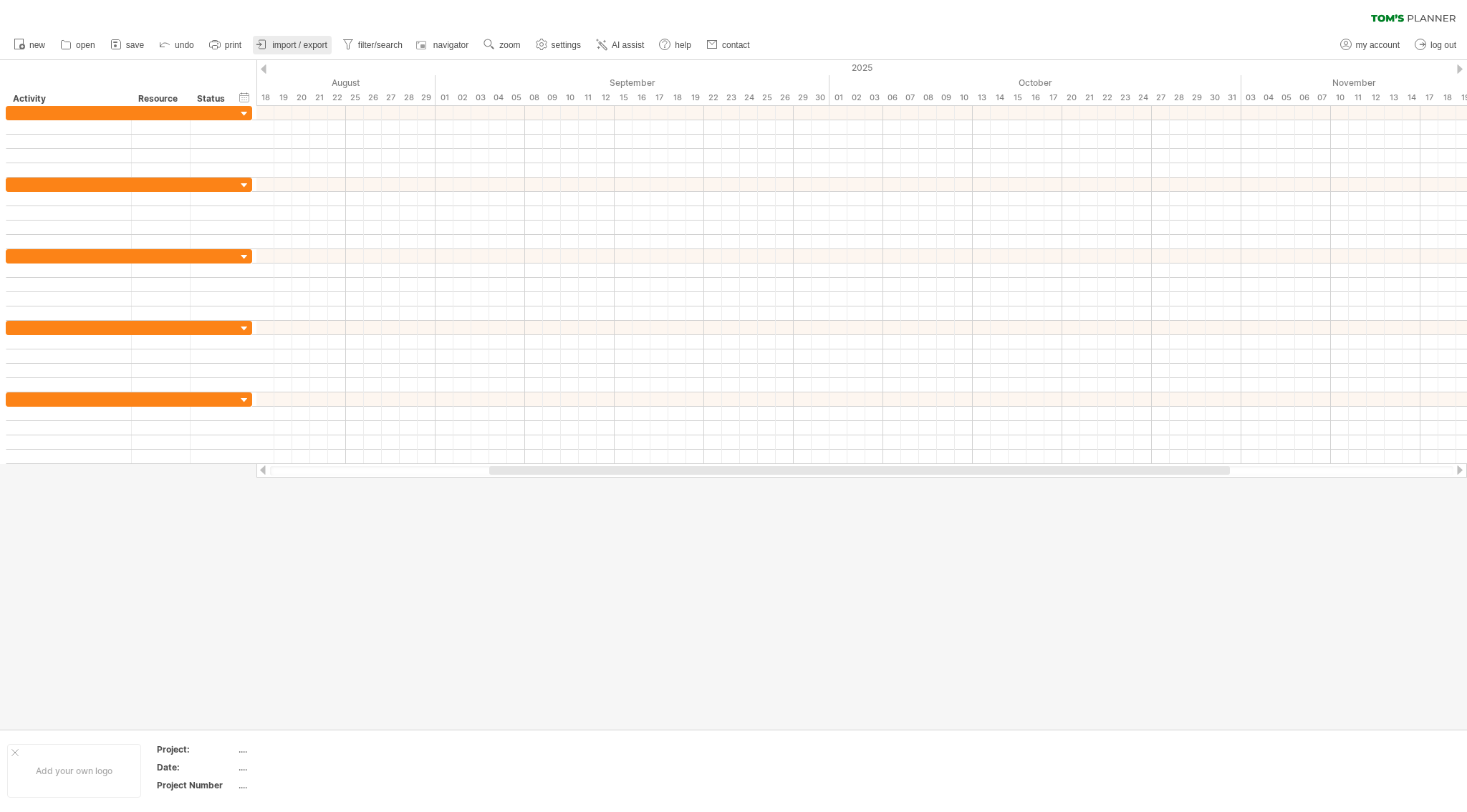
click at [284, 45] on span "import / export" at bounding box center [300, 45] width 56 height 10
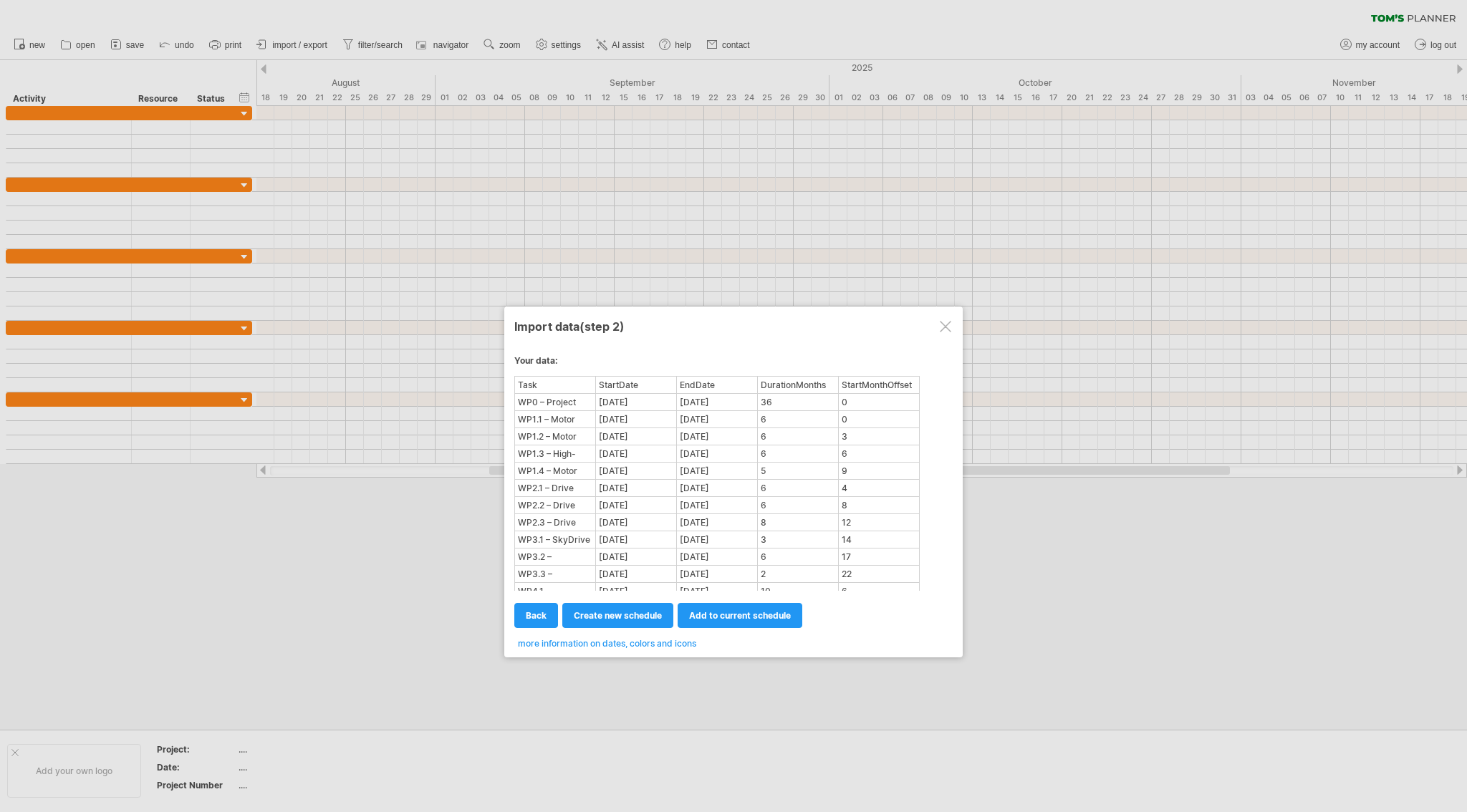
drag, startPoint x: 848, startPoint y: 389, endPoint x: 591, endPoint y: 359, distance: 258.7
click at [589, 358] on div "**********" at bounding box center [733, 497] width 438 height 304
click at [643, 623] on link "create new schedule" at bounding box center [618, 616] width 111 height 25
select select "***"
select select "*********"
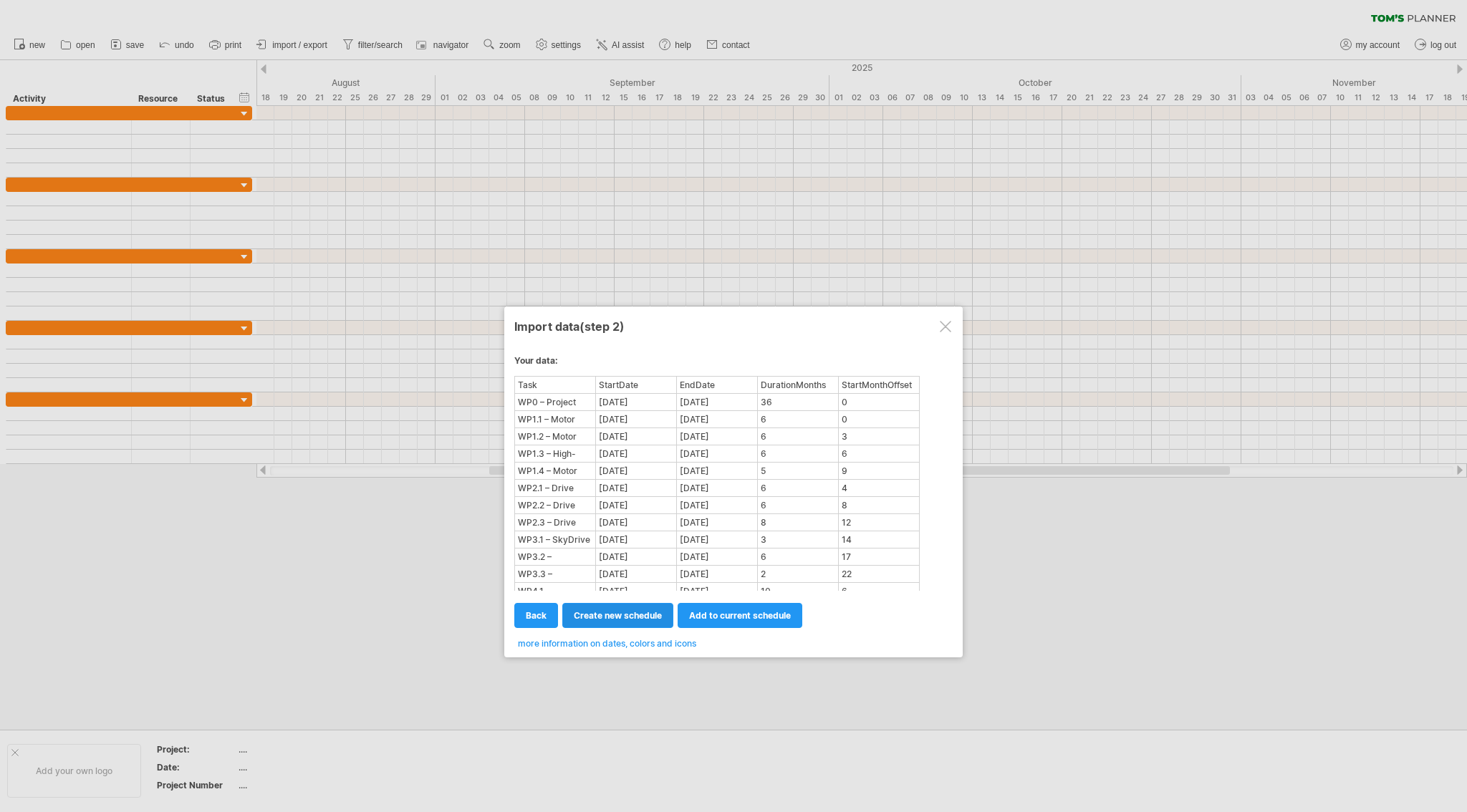
select select "*******"
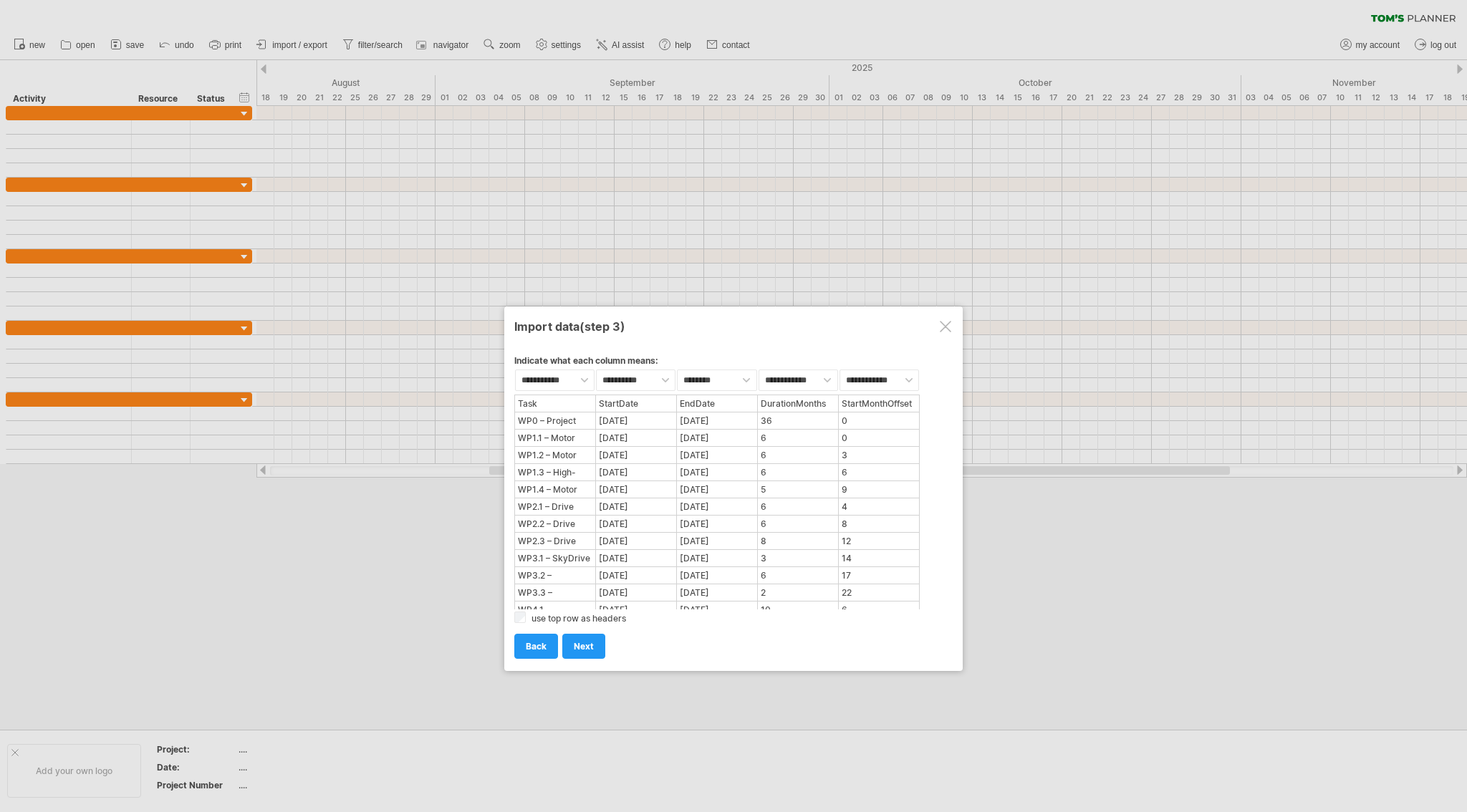
click at [581, 617] on label "use top row as headers" at bounding box center [579, 618] width 95 height 11
click at [589, 648] on span "next" at bounding box center [584, 646] width 20 height 11
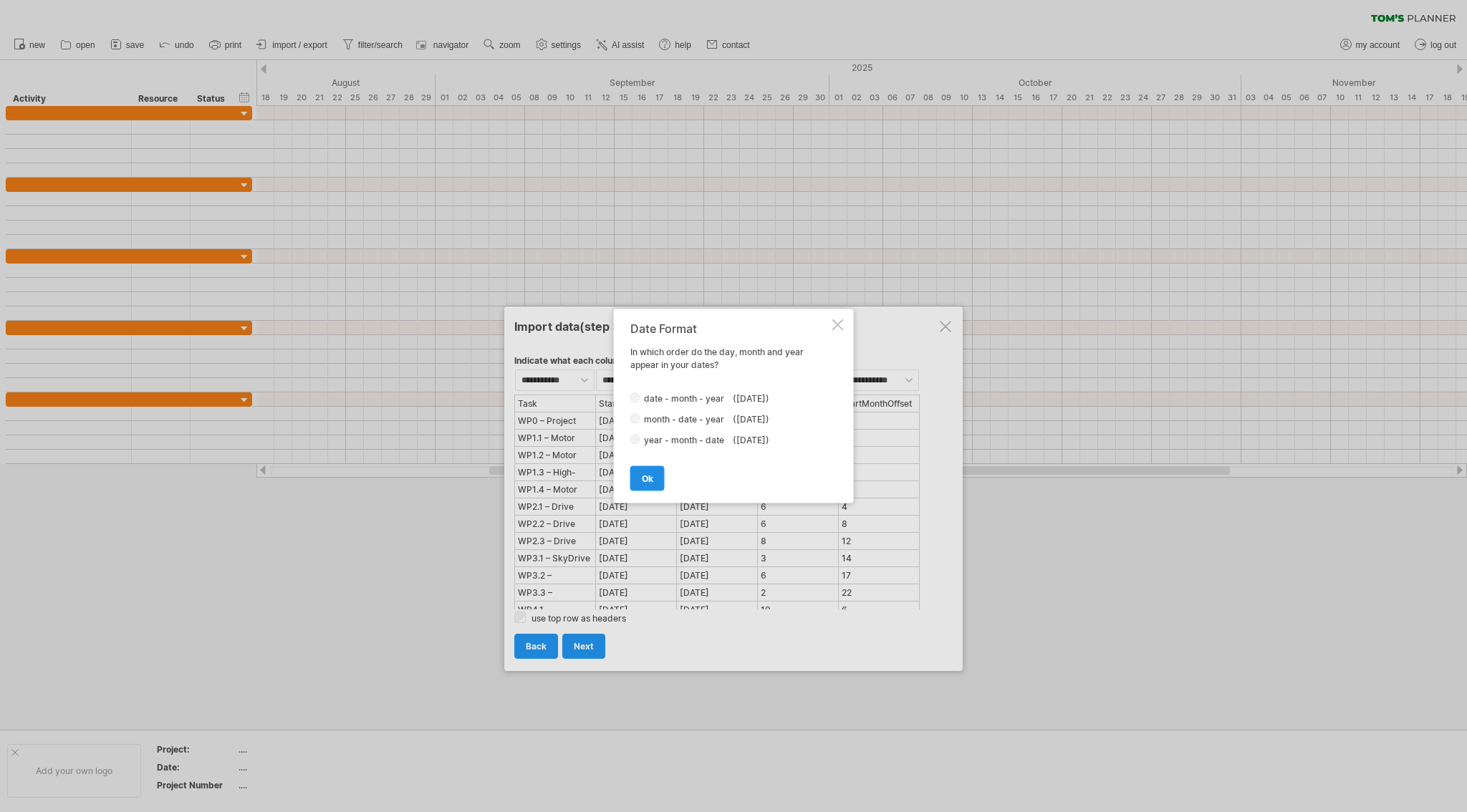
click at [640, 477] on link "ok" at bounding box center [647, 479] width 34 height 25
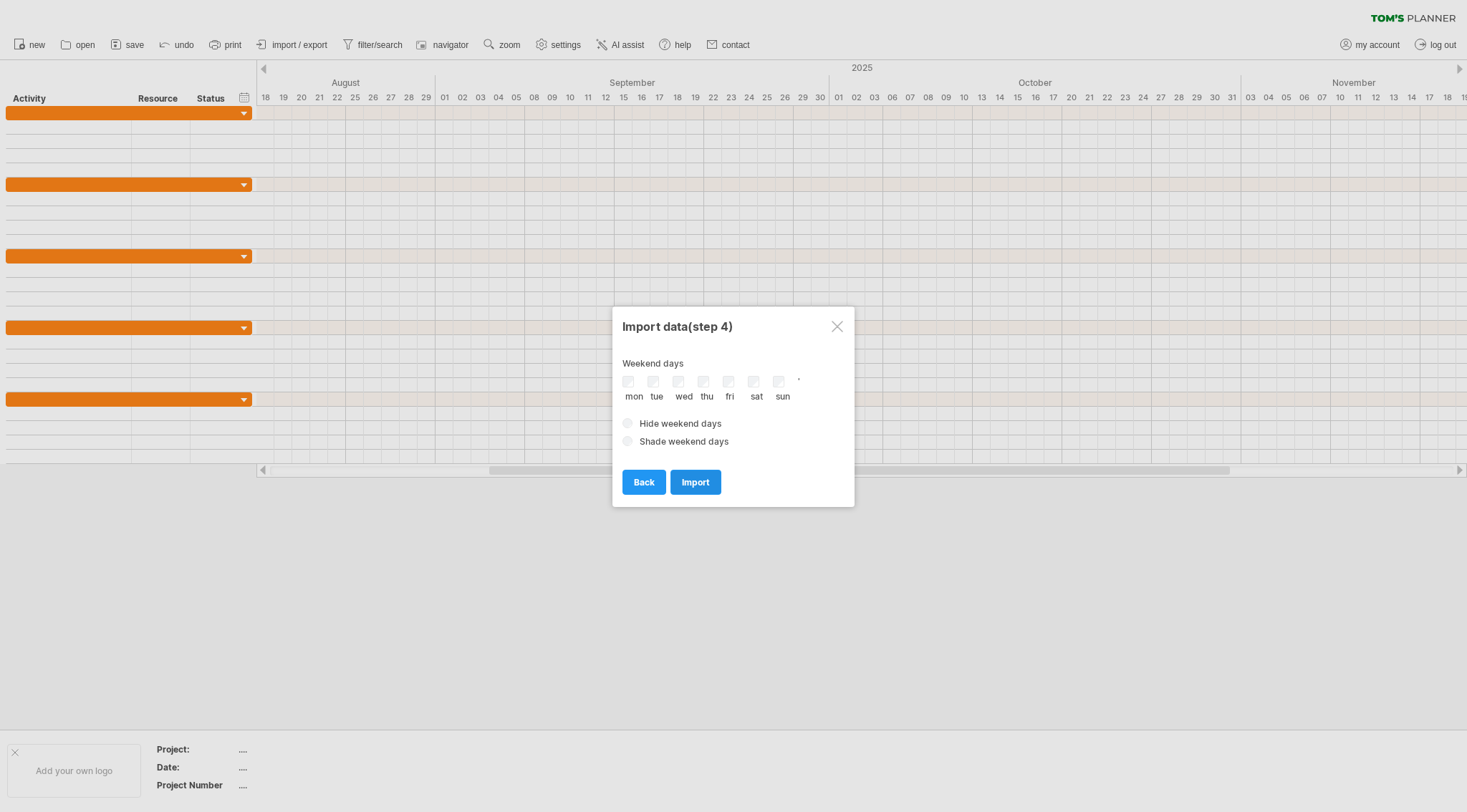
click at [694, 481] on span "import" at bounding box center [696, 482] width 28 height 11
